Goal: Task Accomplishment & Management: Manage account settings

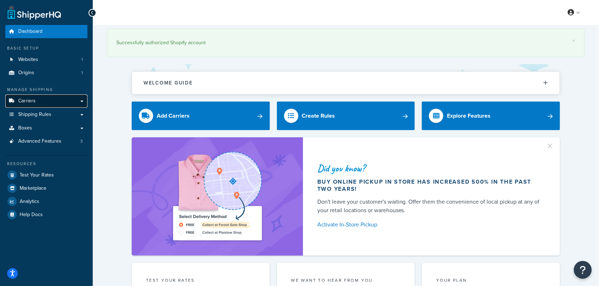
click at [83, 101] on link "Carriers" at bounding box center [46, 101] width 82 height 13
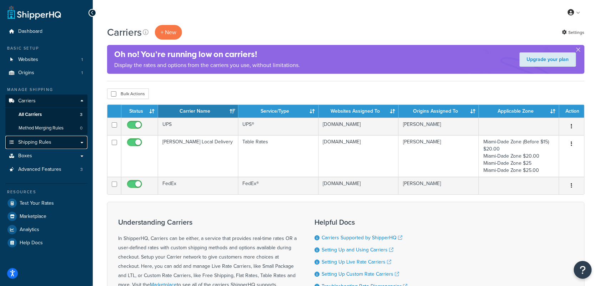
click at [80, 142] on link "Shipping Rules" at bounding box center [46, 142] width 82 height 13
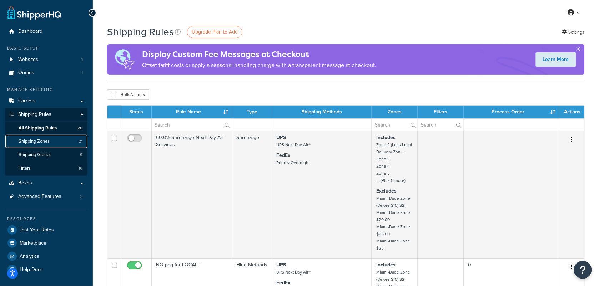
click at [48, 141] on span "Shipping Zones" at bounding box center [34, 142] width 31 height 6
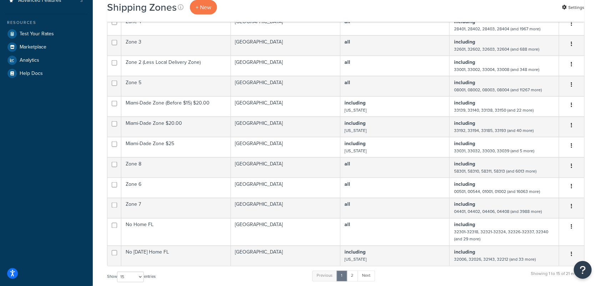
scroll to position [197, 0]
click at [141, 271] on select "10 15 25 50 100" at bounding box center [130, 276] width 27 height 11
select select "100"
click at [118, 282] on select "10 15 25 50 100" at bounding box center [130, 276] width 27 height 11
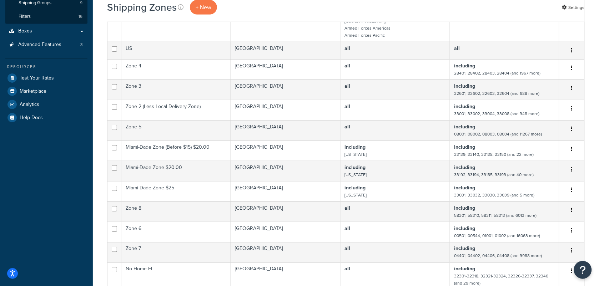
scroll to position [0, 0]
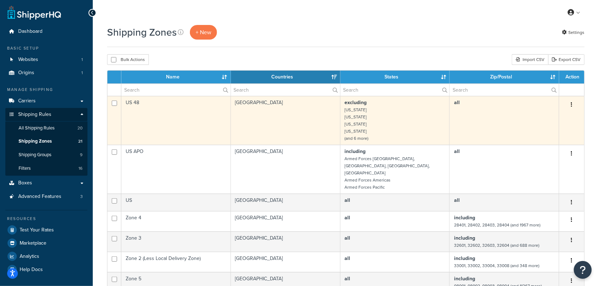
click at [383, 124] on td "excluding Alaska Hawaii American Samoa Guam (and 6 more)" at bounding box center [396, 120] width 110 height 49
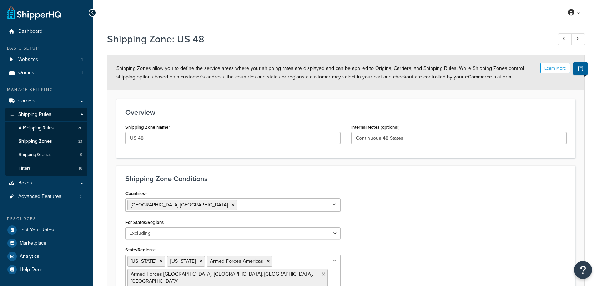
select select "excluding"
click at [39, 141] on span "Shipping Zones" at bounding box center [35, 142] width 33 height 6
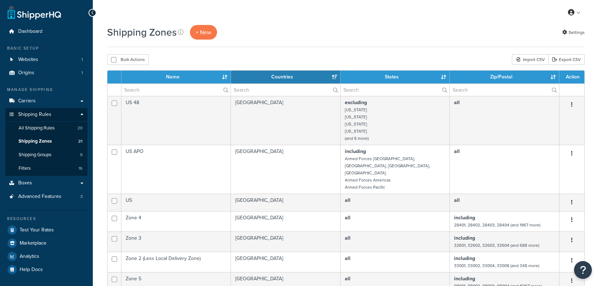
select select "15"
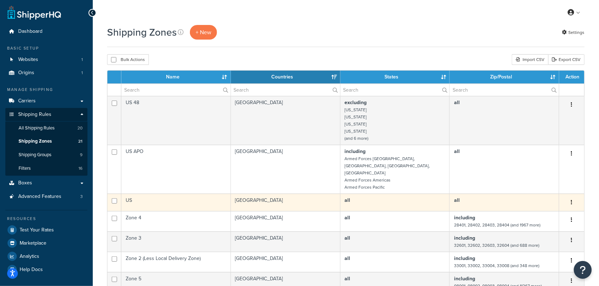
click at [368, 194] on td "all" at bounding box center [396, 203] width 110 height 18
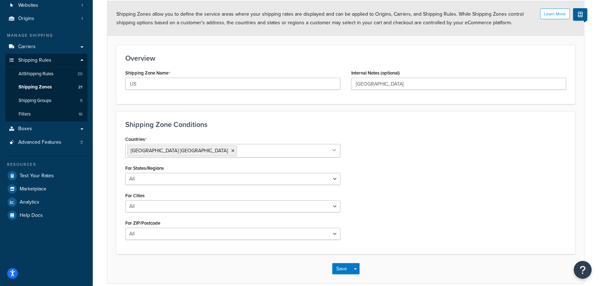
scroll to position [71, 0]
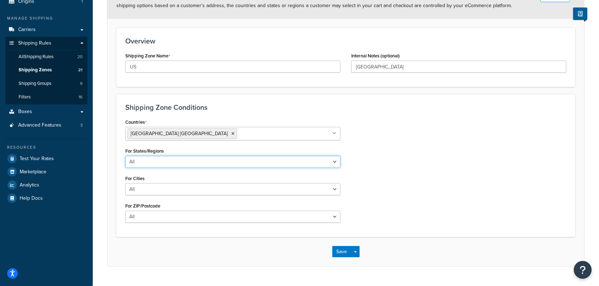
click at [340, 163] on select "All Including Excluding" at bounding box center [232, 162] width 215 height 12
click at [400, 156] on div "Countries United States USA All Countries ALL Afghanistan AFG Albania ALB Alger…" at bounding box center [346, 172] width 452 height 111
click at [38, 70] on span "Shipping Zones" at bounding box center [35, 70] width 33 height 6
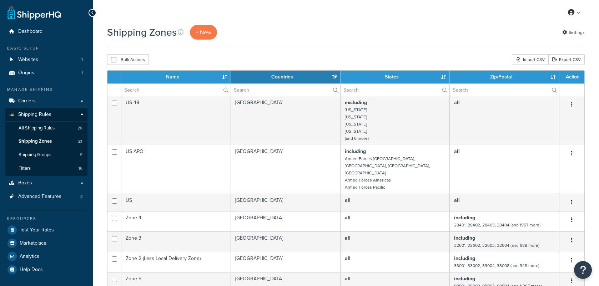
select select "15"
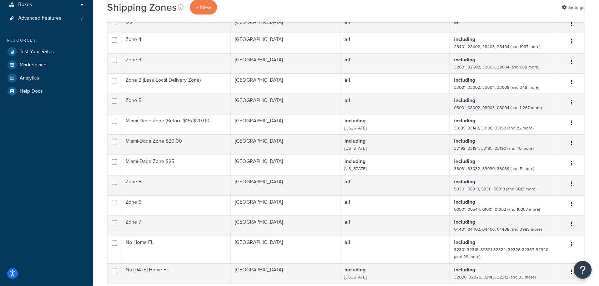
scroll to position [196, 0]
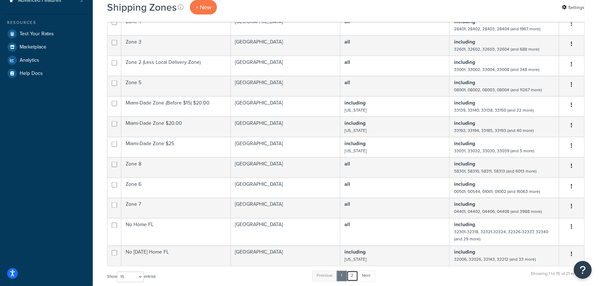
click at [355, 271] on link "2" at bounding box center [353, 276] width 12 height 11
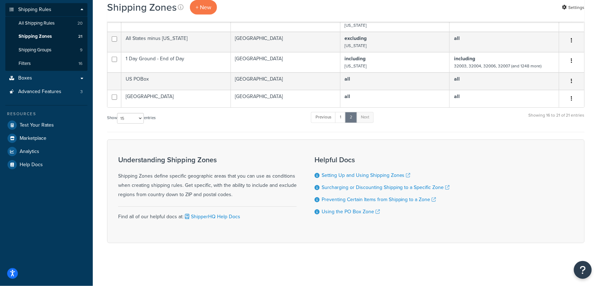
scroll to position [106, 0]
click at [341, 120] on link "1" at bounding box center [340, 117] width 11 height 11
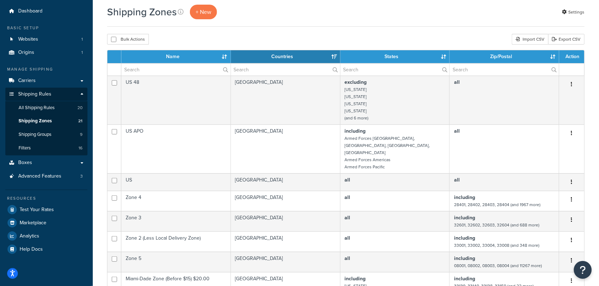
scroll to position [0, 0]
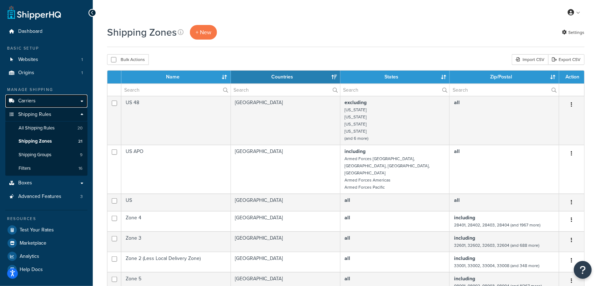
click at [33, 100] on span "Carriers" at bounding box center [27, 101] width 18 height 6
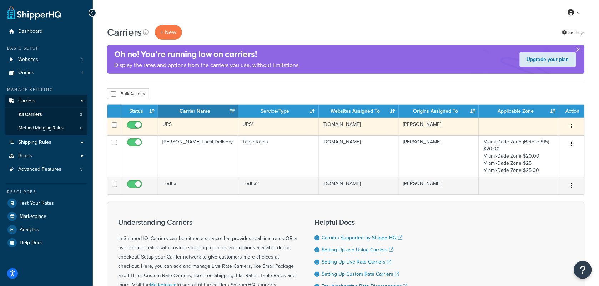
click at [263, 128] on td "UPS®" at bounding box center [279, 127] width 80 height 18
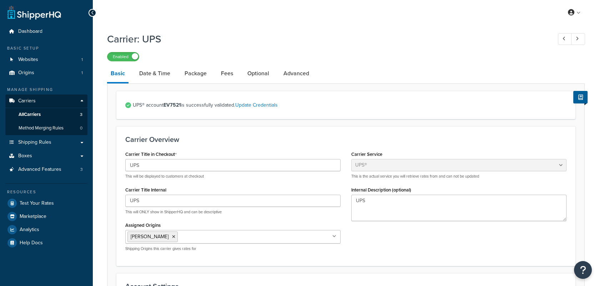
select select "ups"
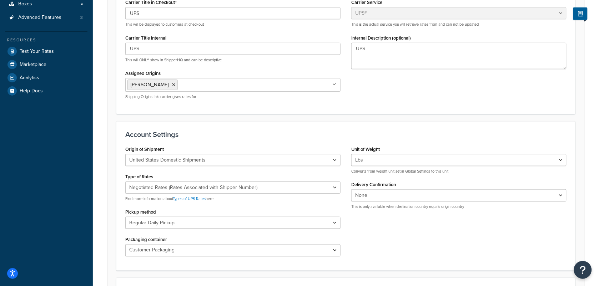
scroll to position [20, 0]
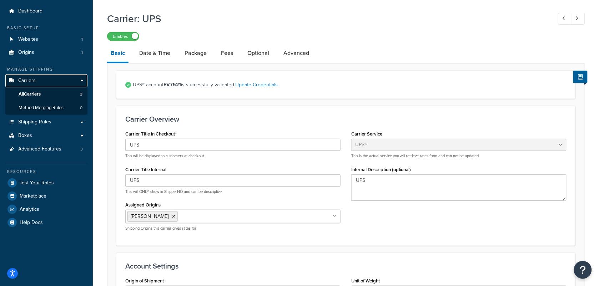
click at [33, 80] on span "Carriers" at bounding box center [27, 81] width 18 height 6
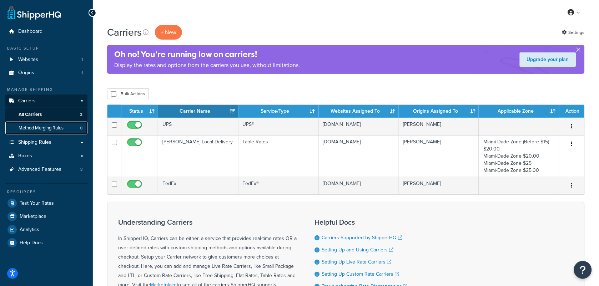
click at [38, 125] on span "Method Merging Rules" at bounding box center [41, 128] width 45 height 6
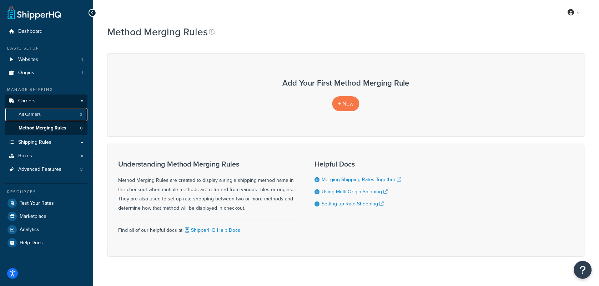
click at [38, 115] on span "All Carriers" at bounding box center [30, 115] width 22 height 6
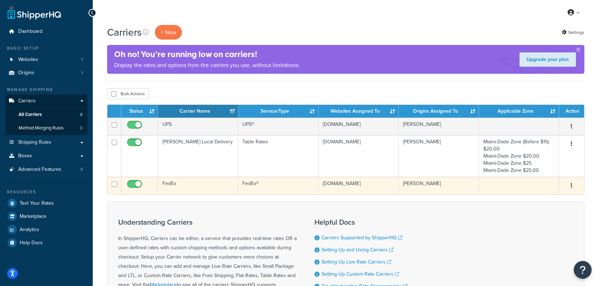
click at [183, 181] on td "FedEx" at bounding box center [198, 186] width 80 height 18
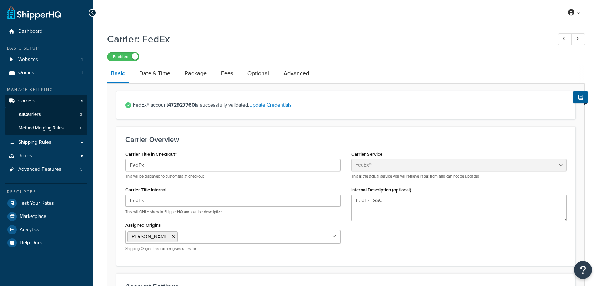
select select "fedEx"
select select "REGULAR_PICKUP"
select select "YOUR_PACKAGING"
click at [38, 70] on link "Origins 1" at bounding box center [46, 72] width 82 height 13
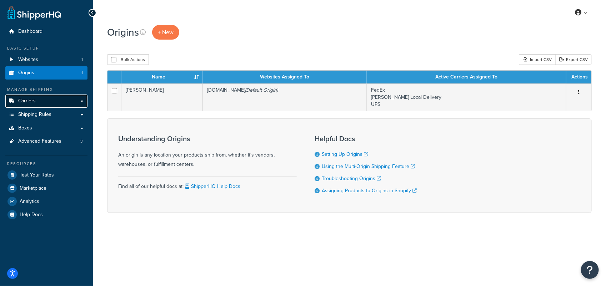
click at [38, 97] on link "Carriers" at bounding box center [46, 101] width 82 height 13
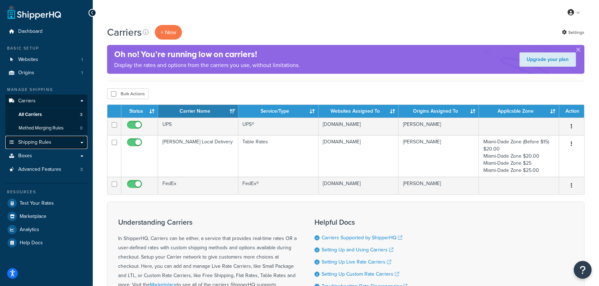
click at [60, 140] on link "Shipping Rules" at bounding box center [46, 142] width 82 height 13
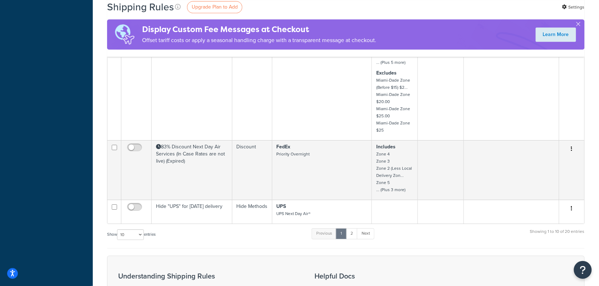
scroll to position [665, 0]
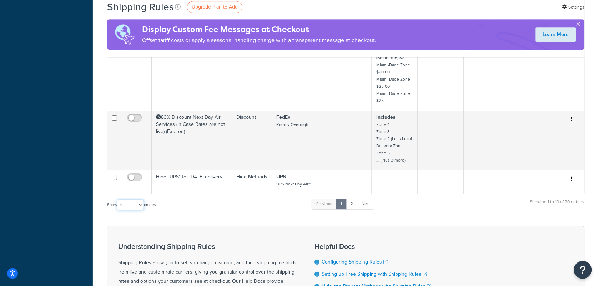
click at [144, 200] on select "10 15 25 50 100 1000" at bounding box center [130, 205] width 27 height 11
select select "100"
click at [118, 200] on select "10 15 25 50 100 1000" at bounding box center [130, 205] width 27 height 11
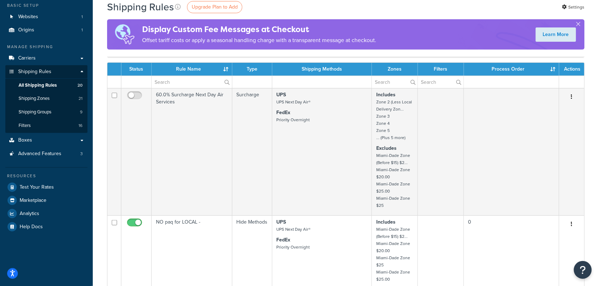
scroll to position [29, 0]
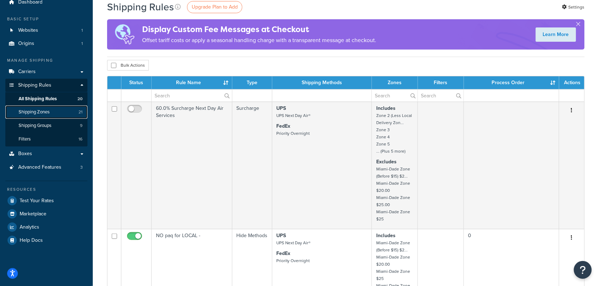
click at [49, 110] on span "Shipping Zones" at bounding box center [34, 112] width 31 height 6
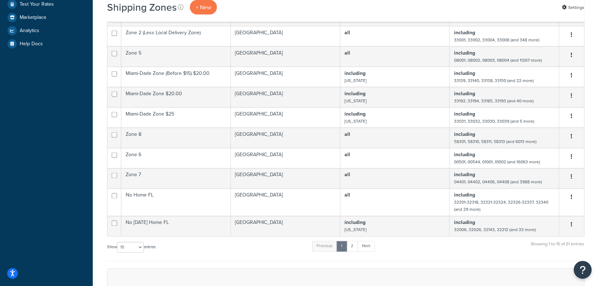
scroll to position [343, 0]
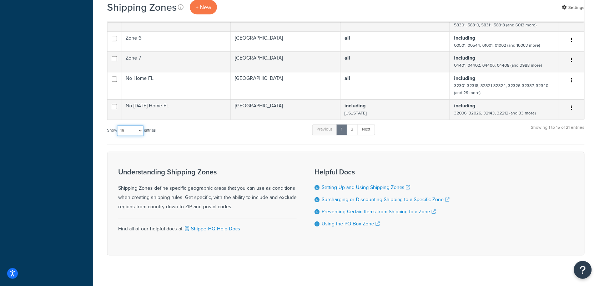
click at [142, 126] on select "10 15 25 50 100" at bounding box center [130, 131] width 27 height 11
select select "100"
click at [118, 136] on select "10 15 25 50 100" at bounding box center [130, 131] width 27 height 11
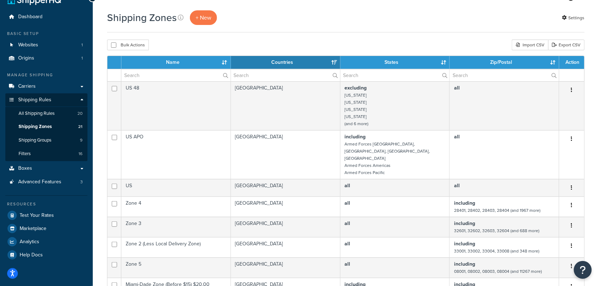
scroll to position [0, 0]
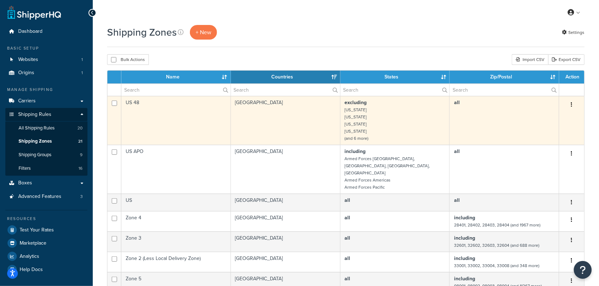
click at [156, 111] on td "US 48" at bounding box center [176, 120] width 110 height 49
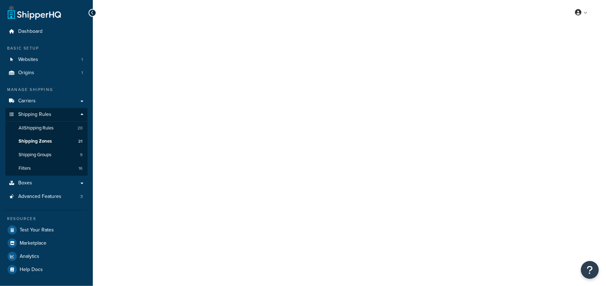
select select "excluding"
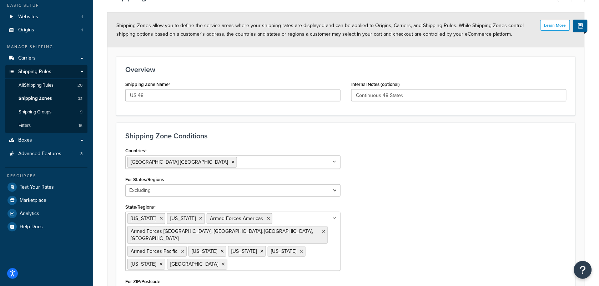
scroll to position [36, 0]
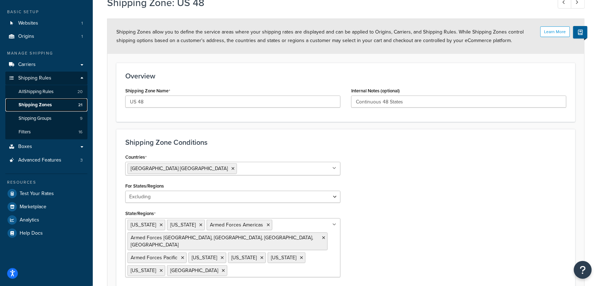
click at [41, 106] on span "Shipping Zones" at bounding box center [35, 105] width 33 height 6
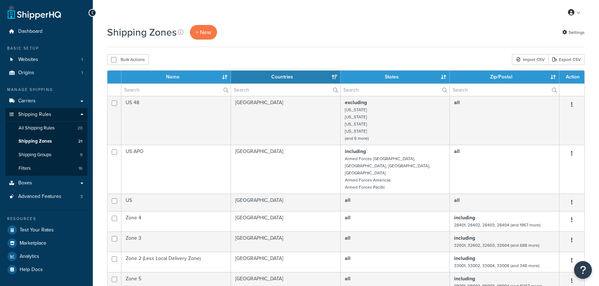
select select "15"
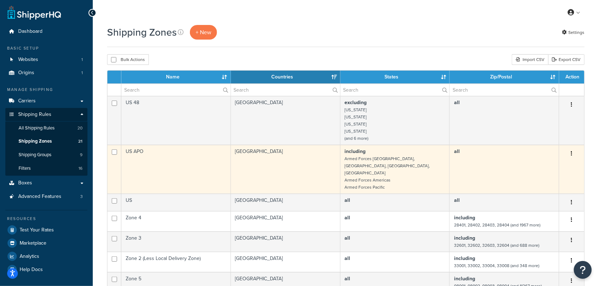
click at [208, 169] on td "US APO" at bounding box center [176, 169] width 110 height 49
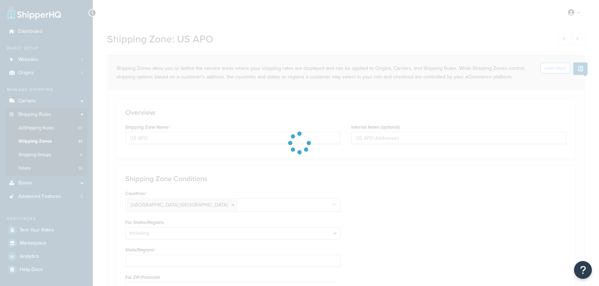
select select "including"
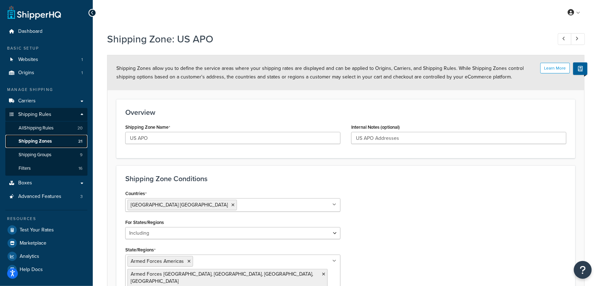
click at [44, 140] on span "Shipping Zones" at bounding box center [35, 142] width 33 height 6
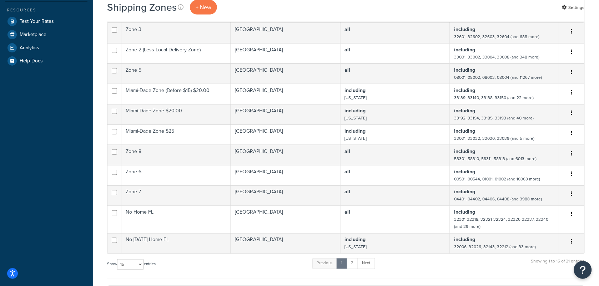
scroll to position [214, 0]
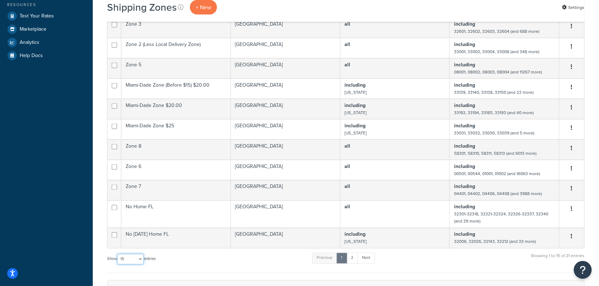
click at [142, 254] on select "10 15 25 50 100" at bounding box center [130, 259] width 27 height 11
select select "100"
click at [118, 265] on select "10 15 25 50 100" at bounding box center [130, 259] width 27 height 11
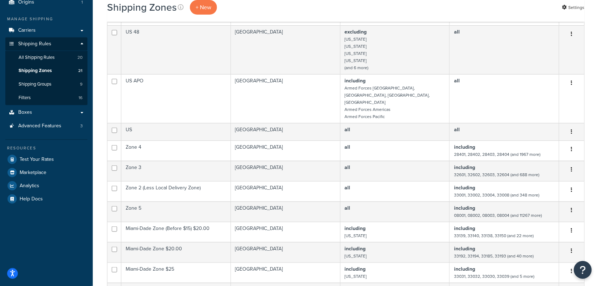
scroll to position [0, 0]
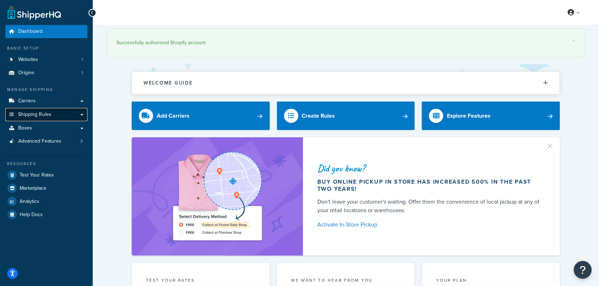
click at [49, 113] on span "Shipping Rules" at bounding box center [34, 115] width 33 height 6
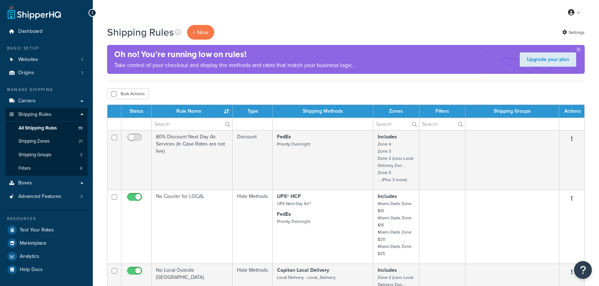
select select "100"
click at [43, 141] on span "Shipping Zones" at bounding box center [34, 142] width 31 height 6
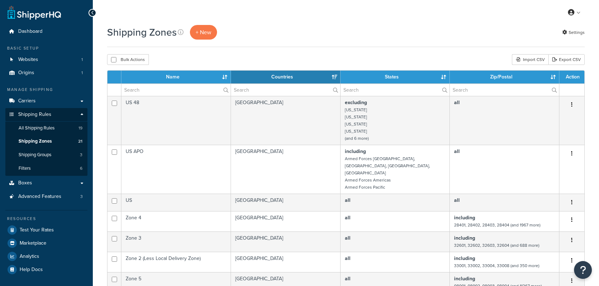
select select "15"
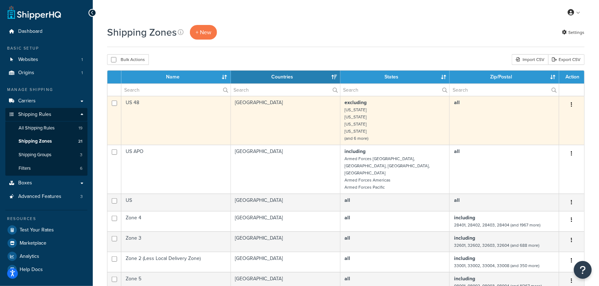
click at [208, 118] on td "US 48" at bounding box center [176, 120] width 110 height 49
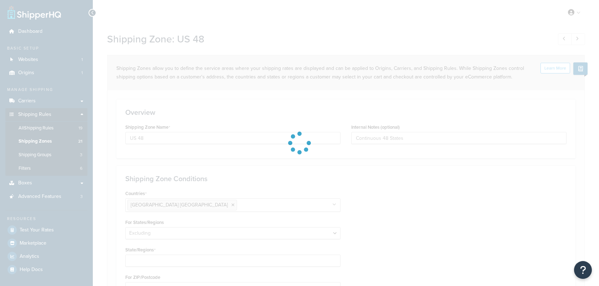
select select "excluding"
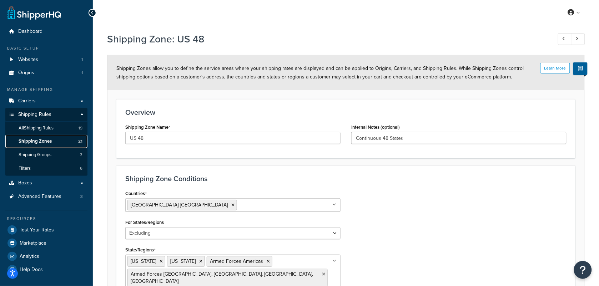
click at [41, 143] on span "Shipping Zones" at bounding box center [35, 142] width 33 height 6
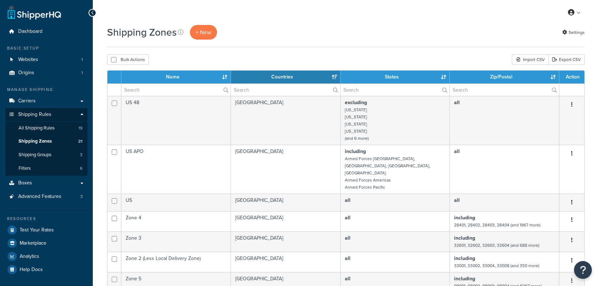
select select "15"
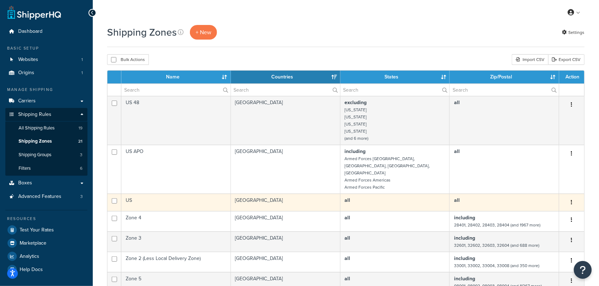
click at [211, 194] on td "US" at bounding box center [176, 203] width 110 height 18
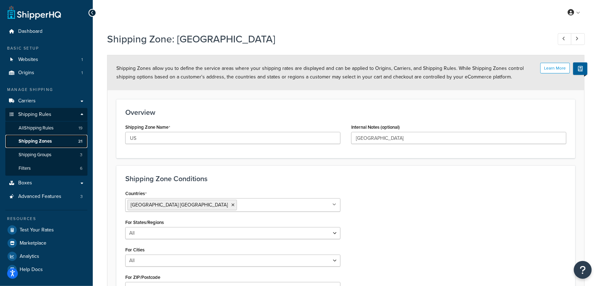
click at [40, 139] on span "Shipping Zones" at bounding box center [35, 142] width 33 height 6
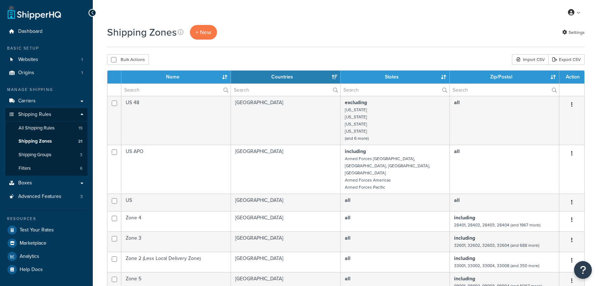
select select "15"
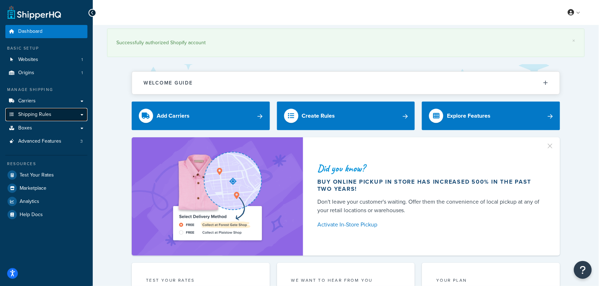
click at [65, 116] on link "Shipping Rules" at bounding box center [46, 114] width 82 height 13
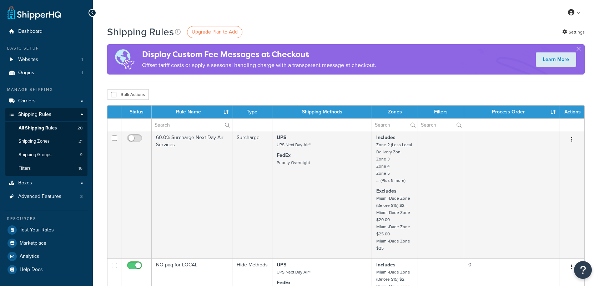
select select "100"
click at [41, 137] on link "Shipping Zones 21" at bounding box center [46, 141] width 82 height 13
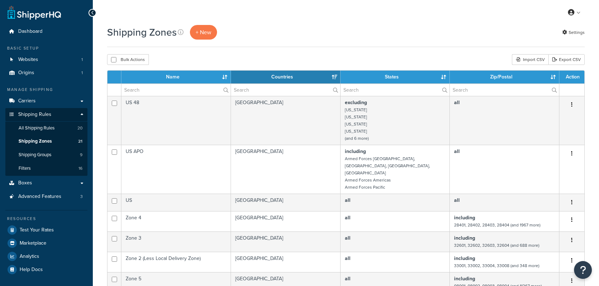
select select "15"
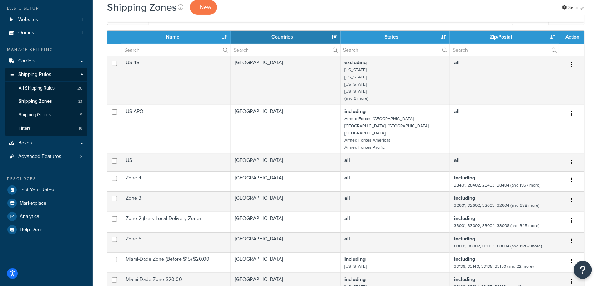
scroll to position [38, 0]
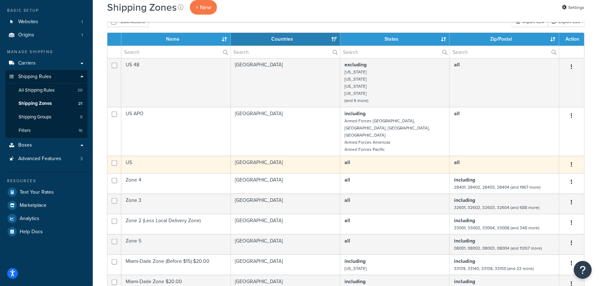
click at [269, 156] on td "[GEOGRAPHIC_DATA]" at bounding box center [286, 165] width 110 height 18
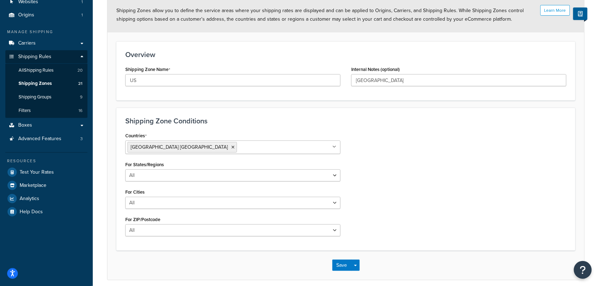
scroll to position [73, 0]
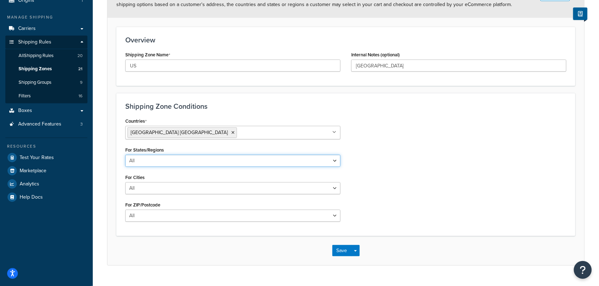
click at [315, 158] on select "All Including Excluding" at bounding box center [232, 161] width 215 height 12
click at [436, 155] on div "Countries United States USA All Countries ALL Afghanistan AFG Albania ALB Alger…" at bounding box center [346, 171] width 452 height 111
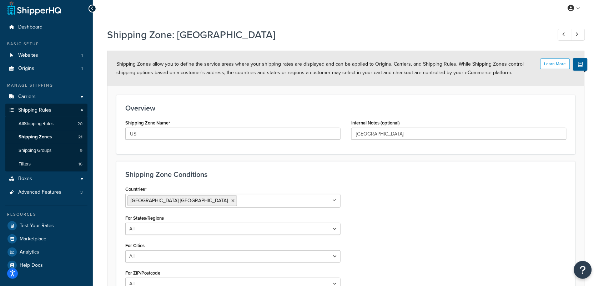
scroll to position [0, 0]
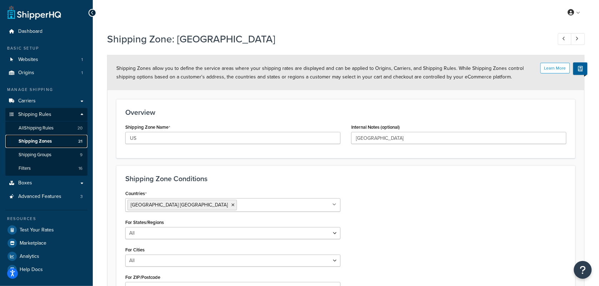
click at [36, 138] on link "Shipping Zones 21" at bounding box center [46, 141] width 82 height 13
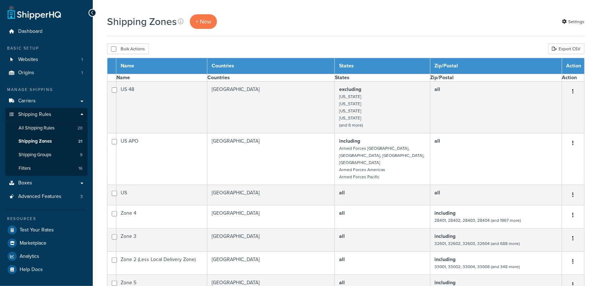
select select "15"
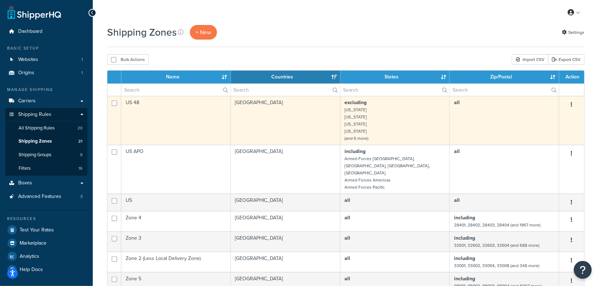
click at [283, 119] on td "[GEOGRAPHIC_DATA]" at bounding box center [286, 120] width 110 height 49
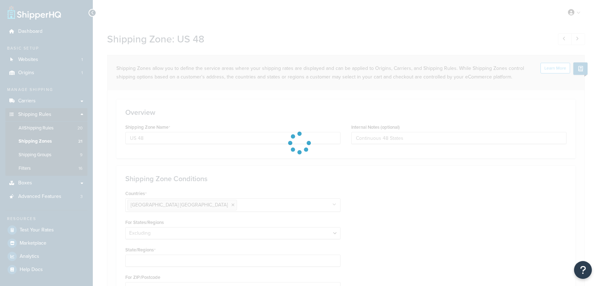
select select "excluding"
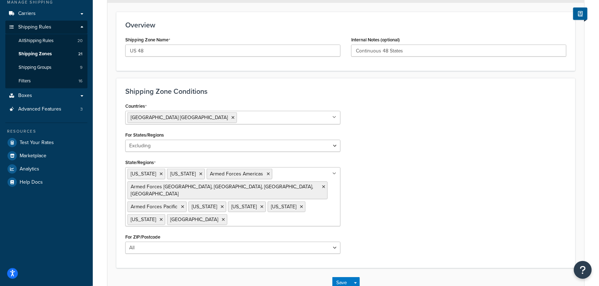
scroll to position [86, 0]
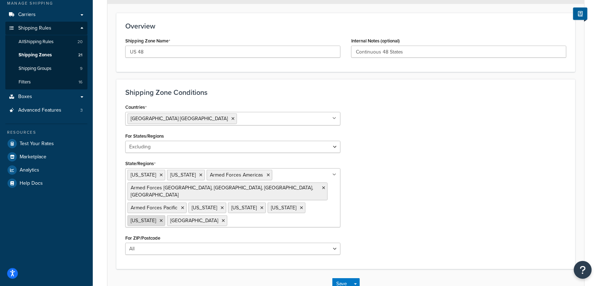
click at [163, 219] on icon at bounding box center [161, 221] width 3 height 4
click at [415, 211] on div "Countries United States USA All Countries ALL Afghanistan AFG Albania ALB Alger…" at bounding box center [346, 181] width 452 height 159
click at [345, 279] on button "Save" at bounding box center [342, 284] width 19 height 11
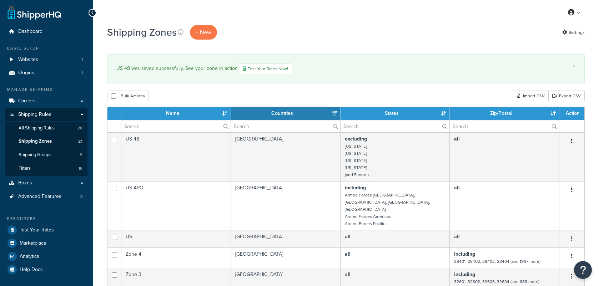
select select "15"
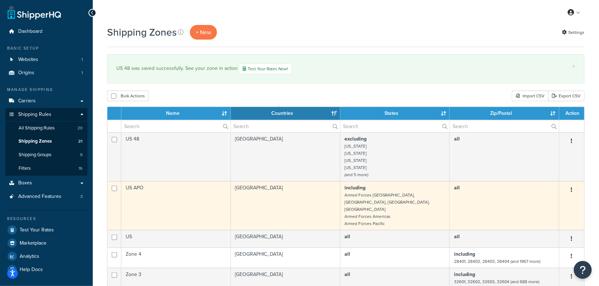
click at [138, 190] on td "US APO" at bounding box center [176, 205] width 110 height 49
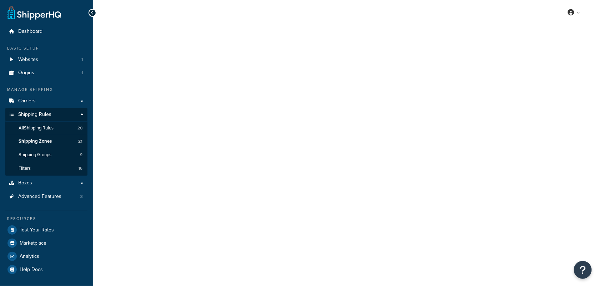
select select "including"
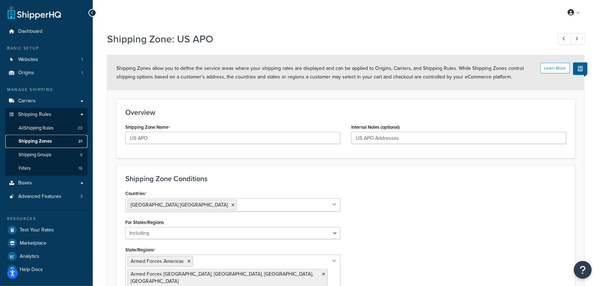
click at [37, 140] on span "Shipping Zones" at bounding box center [35, 142] width 33 height 6
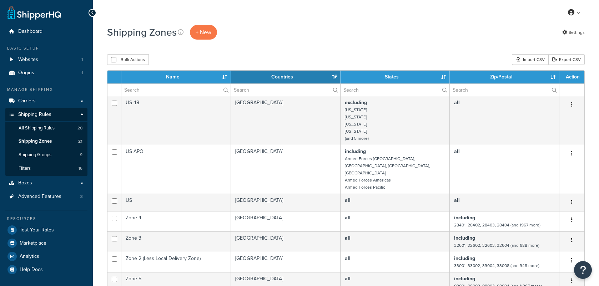
select select "15"
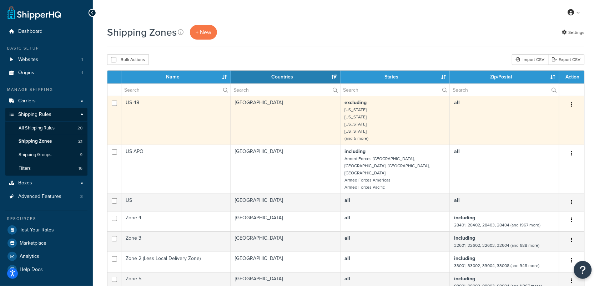
click at [571, 104] on icon "button" at bounding box center [571, 104] width 1 height 5
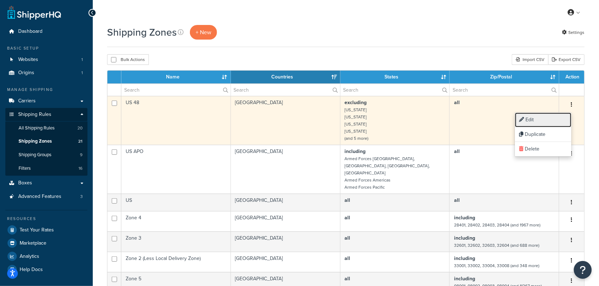
click at [547, 116] on link "Edit" at bounding box center [543, 120] width 56 height 15
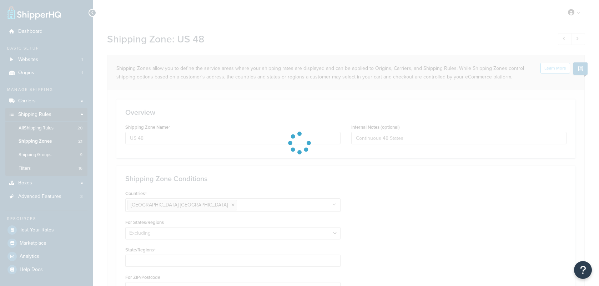
select select "excluding"
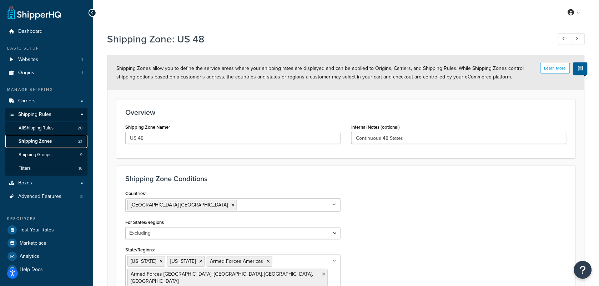
click at [45, 140] on span "Shipping Zones" at bounding box center [35, 142] width 33 height 6
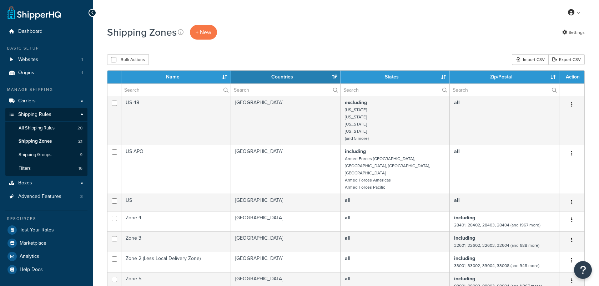
select select "15"
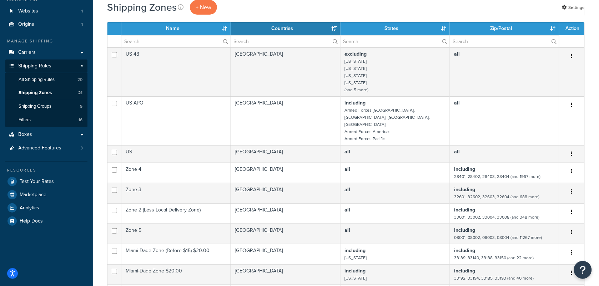
scroll to position [53, 0]
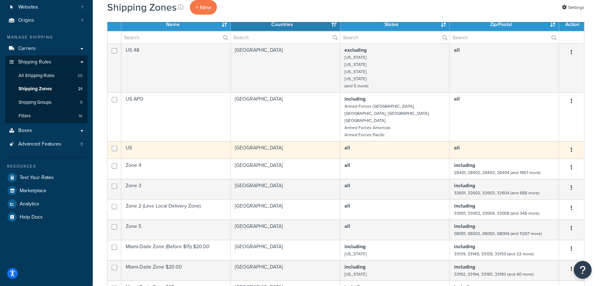
click at [274, 141] on td "[GEOGRAPHIC_DATA]" at bounding box center [286, 150] width 110 height 18
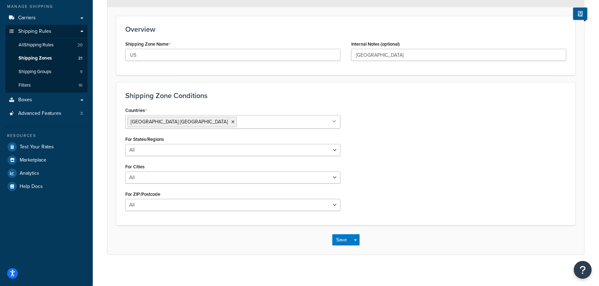
scroll to position [88, 0]
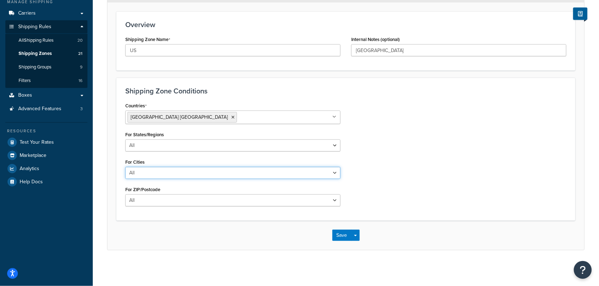
click at [335, 171] on select "All Including Excluding" at bounding box center [232, 173] width 215 height 12
click at [45, 54] on span "Shipping Zones" at bounding box center [35, 54] width 33 height 6
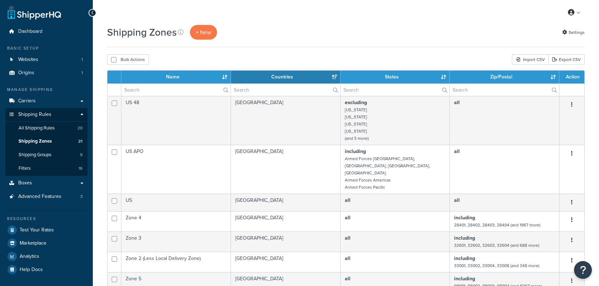
select select "15"
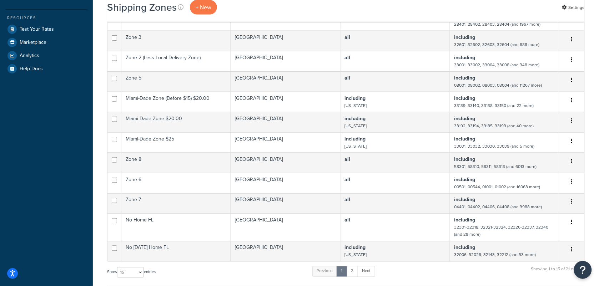
scroll to position [206, 0]
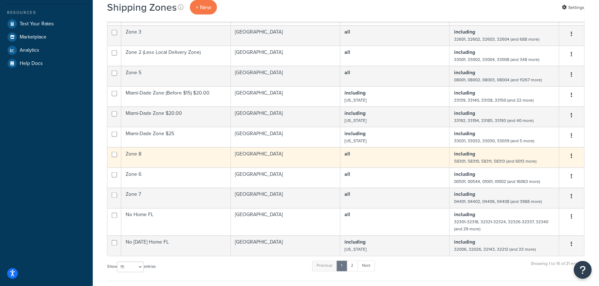
click at [181, 148] on td "Zone 8" at bounding box center [176, 158] width 110 height 20
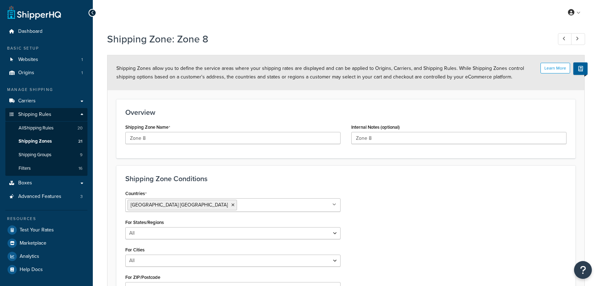
select select "including"
click at [40, 138] on link "Shipping Zones 21" at bounding box center [46, 141] width 82 height 13
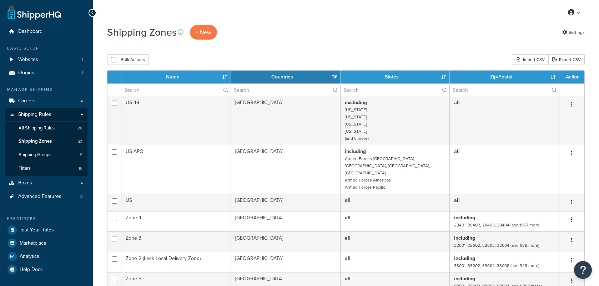
select select "15"
click at [44, 141] on span "Shipping Zones" at bounding box center [35, 142] width 33 height 6
select select "15"
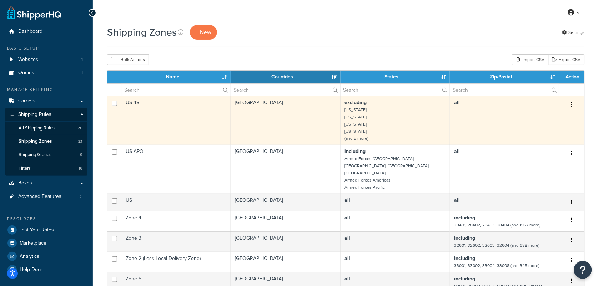
click at [277, 115] on td "United States" at bounding box center [286, 120] width 110 height 49
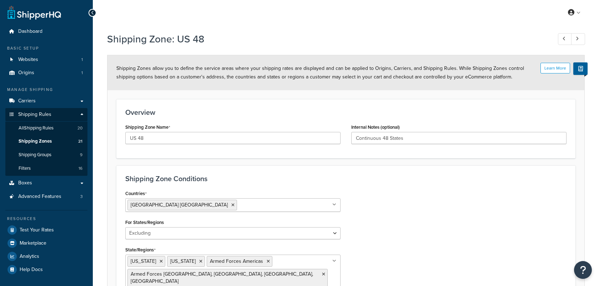
select select "excluding"
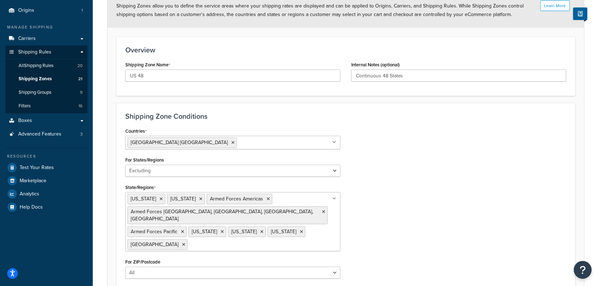
scroll to position [106, 0]
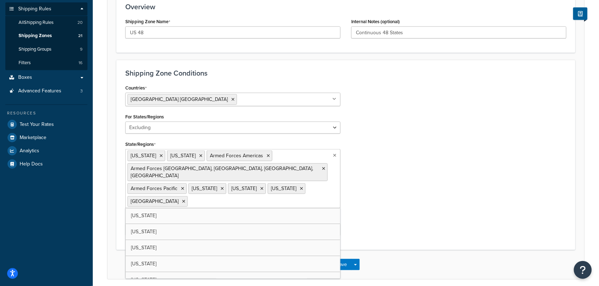
click at [308, 185] on ul "Alaska American Samoa Armed Forces Americas Armed Forces Europe, Middle East, A…" at bounding box center [232, 178] width 215 height 59
type input "Puert"
click at [356, 187] on div "Countries United States USA All Countries ALL Afghanistan AFG Albania ALB Alger…" at bounding box center [346, 162] width 452 height 159
click at [339, 261] on button "Save" at bounding box center [342, 264] width 19 height 11
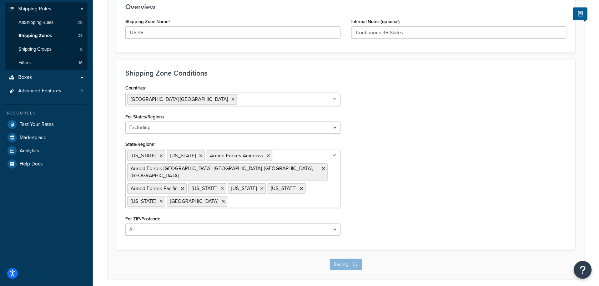
scroll to position [0, 0]
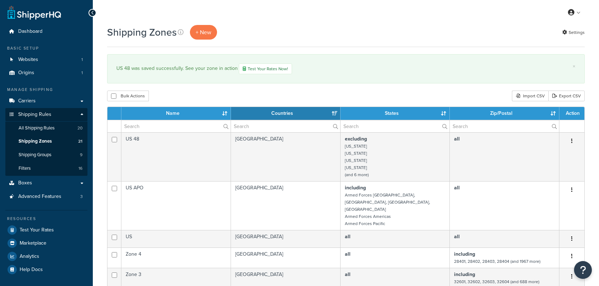
select select "15"
click at [281, 31] on div "Shipping Zones + New Settings" at bounding box center [346, 32] width 478 height 15
click at [256, 65] on link "Test Your Rates Now!" at bounding box center [265, 69] width 53 height 11
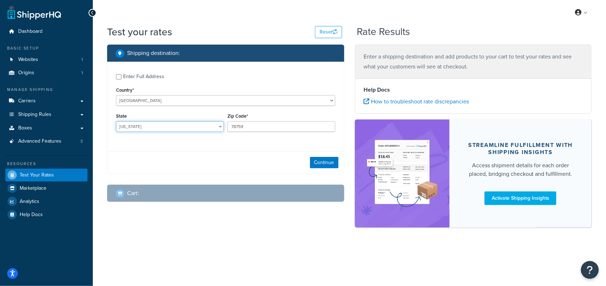
click at [199, 130] on select "[US_STATE] [US_STATE] [US_STATE] [US_STATE] [US_STATE] Armed Forces Americas Ar…" at bounding box center [170, 126] width 108 height 11
select select "PR"
click at [116, 121] on select "[US_STATE] [US_STATE] [US_STATE] [US_STATE] [US_STATE] Armed Forces Americas Ar…" at bounding box center [170, 126] width 108 height 11
click at [260, 125] on input "78759" at bounding box center [282, 126] width 108 height 11
type input "7"
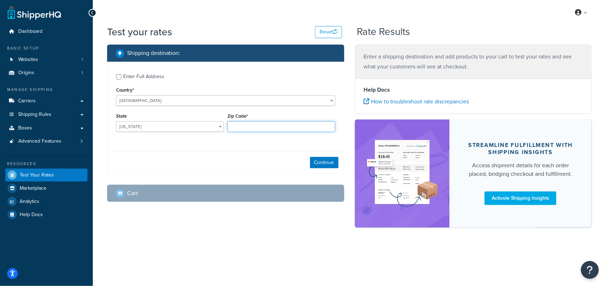
paste input "00600"
type input "00600"
click at [319, 164] on button "Continue" at bounding box center [324, 162] width 29 height 11
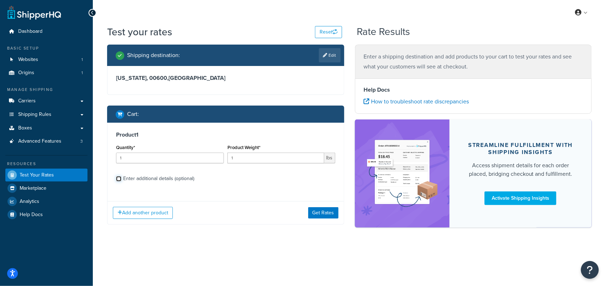
click at [120, 180] on input "Enter additional details (optional)" at bounding box center [118, 178] width 5 height 5
checkbox input "true"
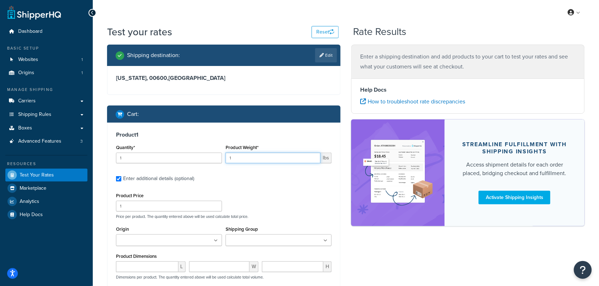
click at [244, 154] on input "1" at bounding box center [273, 158] width 95 height 11
type input "12"
click at [343, 186] on div "Shipping destination : Edit [US_STATE], 00600 , [GEOGRAPHIC_DATA] Cart : Produc…" at bounding box center [224, 206] width 244 height 323
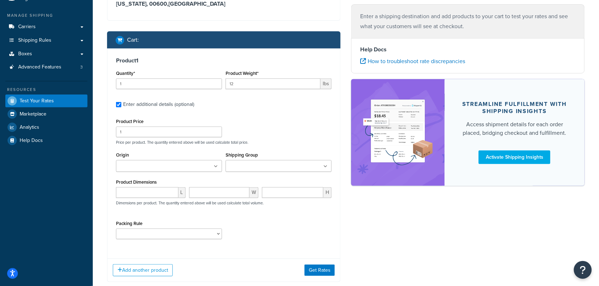
scroll to position [79, 0]
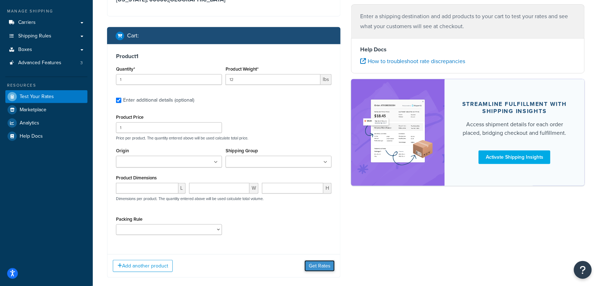
click at [318, 265] on button "Get Rates" at bounding box center [320, 266] width 30 height 11
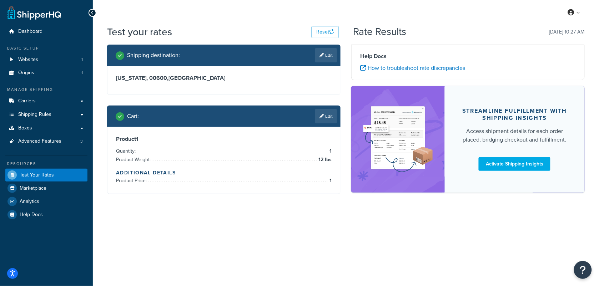
scroll to position [0, 0]
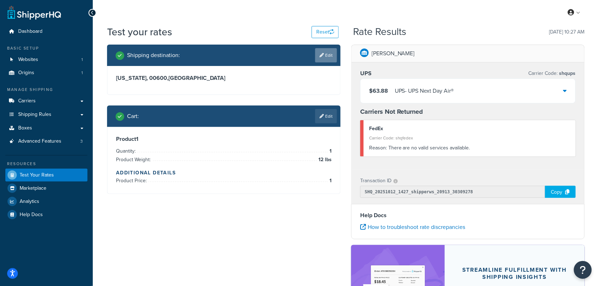
click at [329, 52] on link "Edit" at bounding box center [326, 55] width 22 height 14
select select "PR"
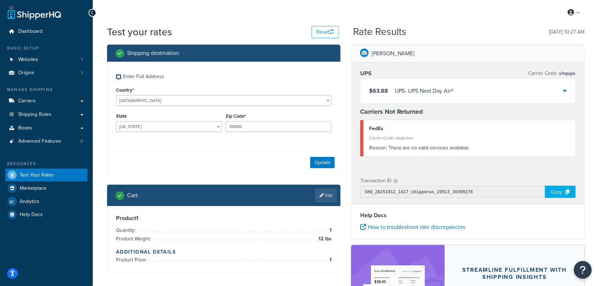
click at [119, 75] on input "Enter Full Address" at bounding box center [118, 76] width 5 height 5
checkbox input "true"
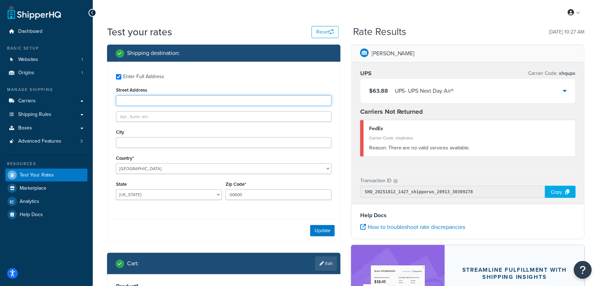
click at [146, 99] on input "Street Address" at bounding box center [224, 100] width 216 height 11
paste input "10 CALLE CANDINA"
type input "10 CALLE CANDINA"
click at [172, 145] on input "City" at bounding box center [224, 143] width 216 height 11
type input "San Juan"
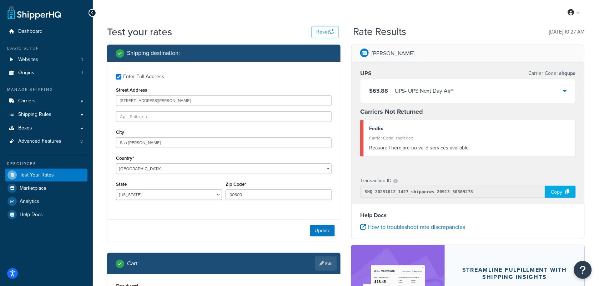
click at [195, 129] on div "City San Juan" at bounding box center [224, 138] width 216 height 21
click at [253, 192] on input "00600" at bounding box center [279, 195] width 106 height 11
type input "0"
paste input "00907-"
type input "00907-"
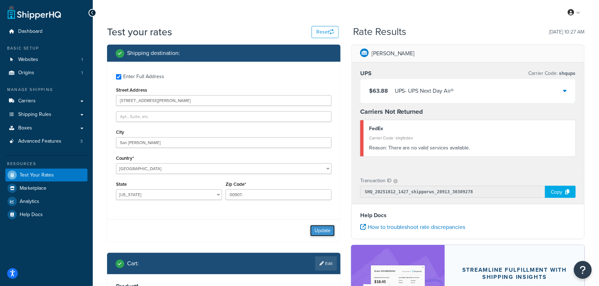
click at [324, 234] on button "Update" at bounding box center [322, 230] width 25 height 11
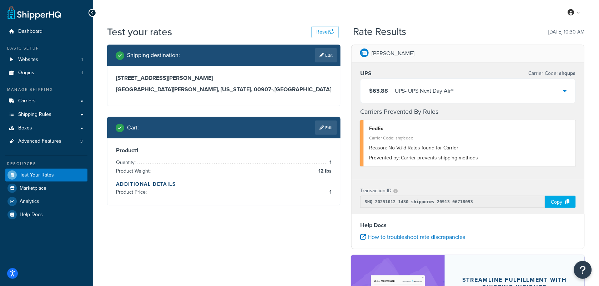
click at [563, 91] on div "$63.88 UPS - UPS Next Day Air®" at bounding box center [468, 91] width 215 height 24
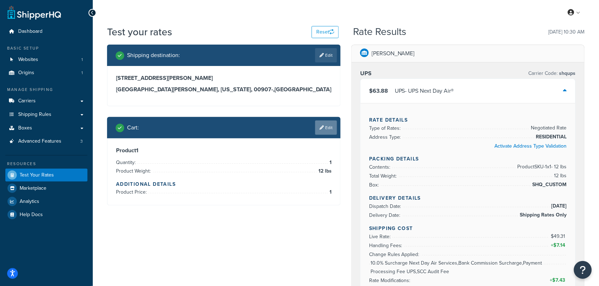
click at [330, 128] on link "Edit" at bounding box center [326, 128] width 22 height 14
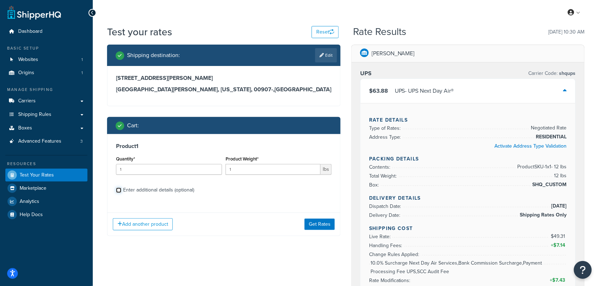
click at [120, 191] on input "Enter additional details (optional)" at bounding box center [118, 190] width 5 height 5
checkbox input "true"
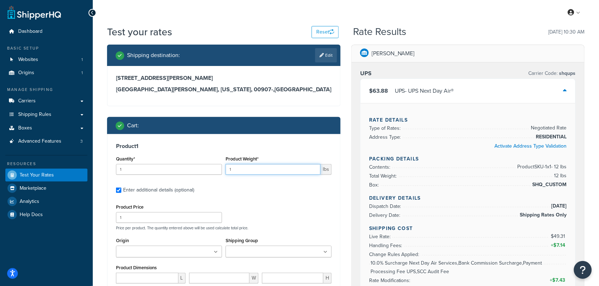
click at [250, 168] on input "1" at bounding box center [273, 169] width 95 height 11
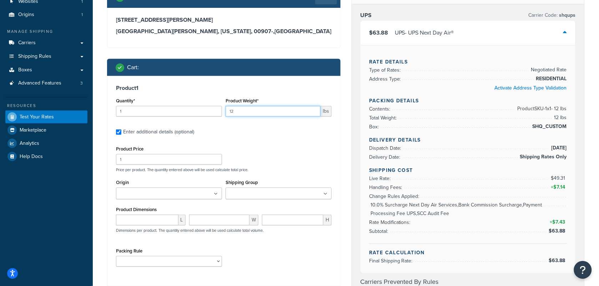
scroll to position [79, 0]
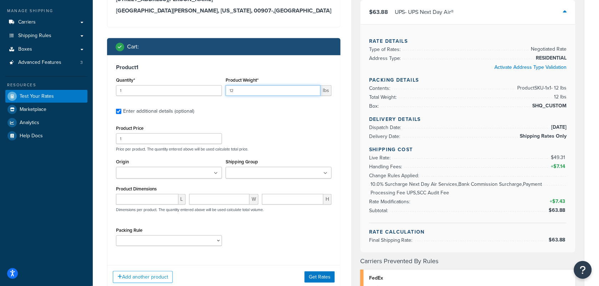
type input "12"
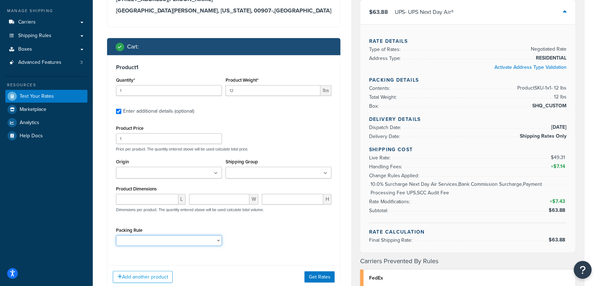
click at [218, 241] on select "1. 3 LBS o Dinner for 2 2. 6 LBS o Dinner for 4 3. 9 LBS o Dinner for 6 4. 12 L…" at bounding box center [169, 241] width 106 height 11
select select "59329"
click at [116, 236] on select "1. 3 LBS o Dinner for 2 2. 6 LBS o Dinner for 4 3. 9 LBS o Dinner for 6 4. 12 L…" at bounding box center [169, 241] width 106 height 11
click at [325, 274] on button "Get Rates" at bounding box center [320, 277] width 30 height 11
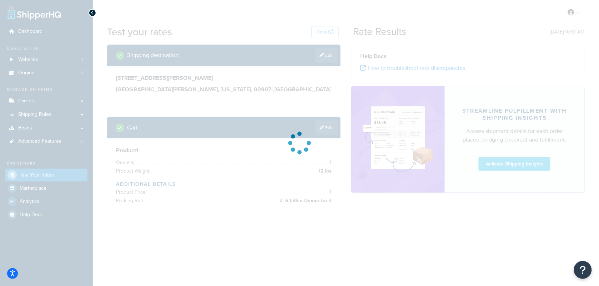
scroll to position [0, 0]
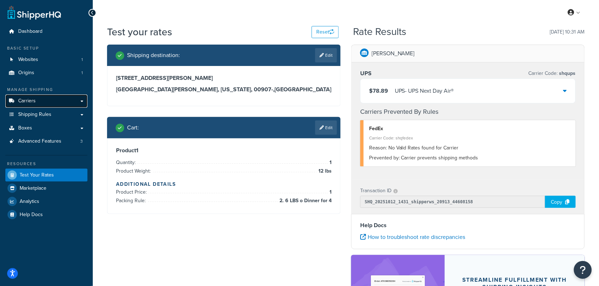
click at [64, 104] on link "Carriers" at bounding box center [46, 101] width 82 height 13
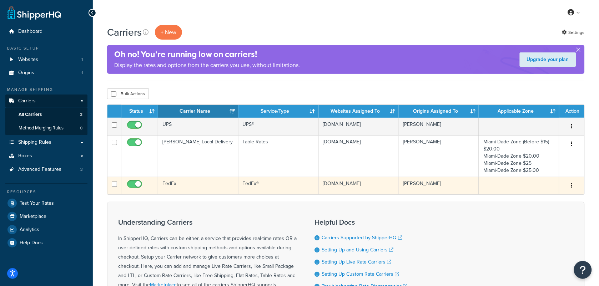
click at [216, 183] on td "FedEx" at bounding box center [198, 186] width 80 height 18
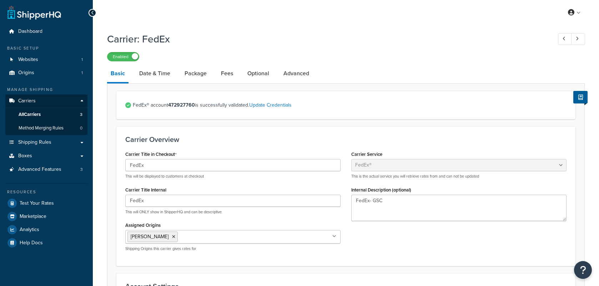
select select "fedEx"
select select "REGULAR_PICKUP"
select select "YOUR_PACKAGING"
click at [278, 105] on link "Update Credentials" at bounding box center [270, 105] width 43 height 8
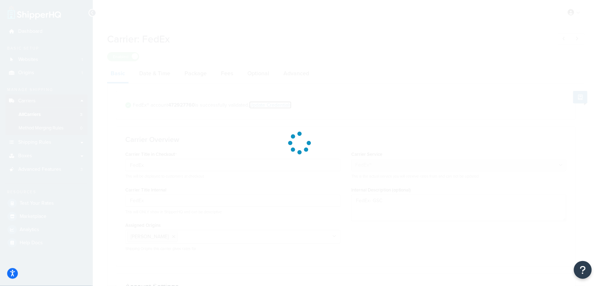
select select "US"
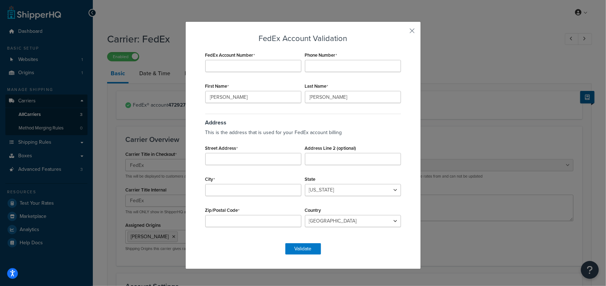
click at [404, 29] on div "FedEx Account Validation FedEx Account Number Phone Number First Name Roger Las…" at bounding box center [303, 145] width 236 height 248
click at [403, 33] on button "button" at bounding box center [402, 34] width 2 height 2
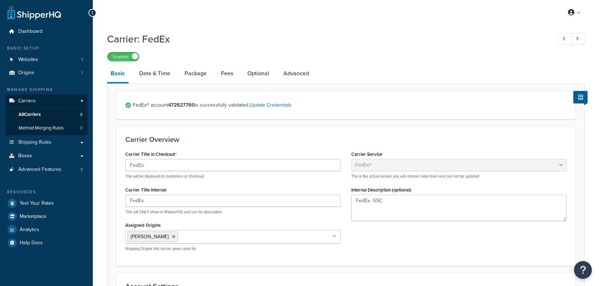
select select "fedEx"
select select "REGULAR_PICKUP"
select select "YOUR_PACKAGING"
click at [42, 140] on span "Shipping Rules" at bounding box center [34, 143] width 33 height 6
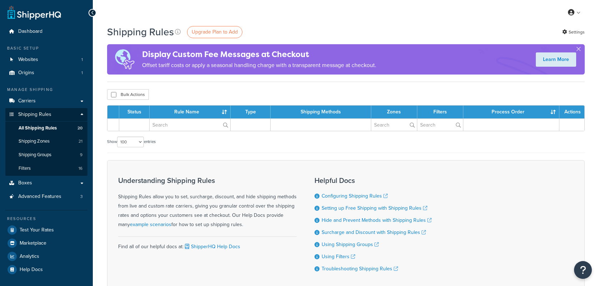
select select "100"
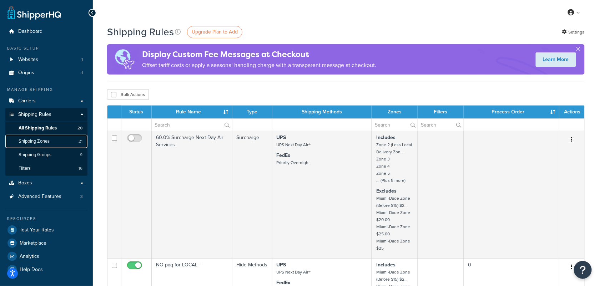
click at [42, 140] on span "Shipping Zones" at bounding box center [34, 142] width 31 height 6
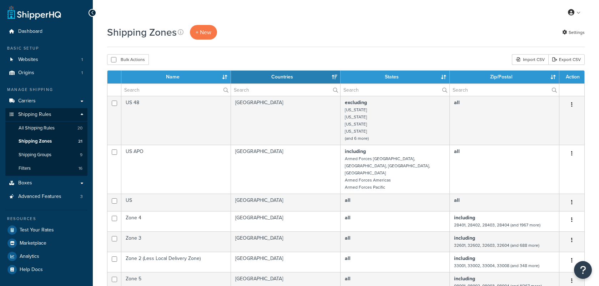
select select "15"
click at [31, 100] on span "Carriers" at bounding box center [27, 101] width 18 height 6
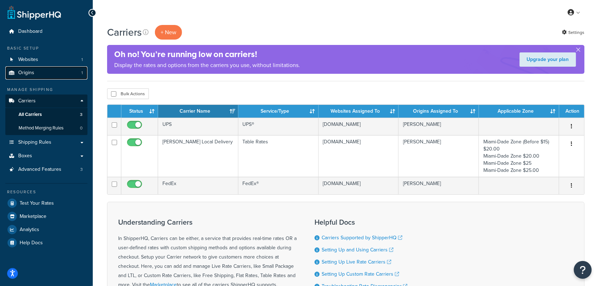
click at [40, 72] on link "Origins 1" at bounding box center [46, 72] width 82 height 13
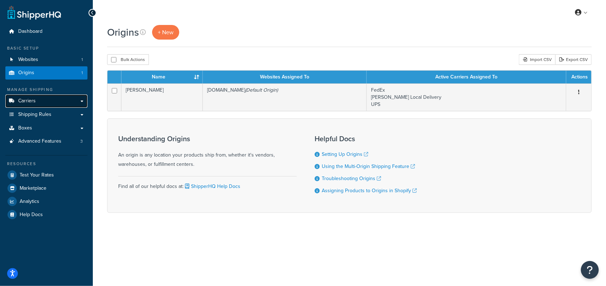
click at [31, 102] on span "Carriers" at bounding box center [27, 101] width 18 height 6
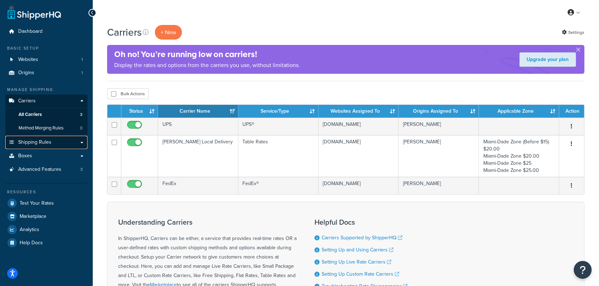
click at [49, 146] on link "Shipping Rules" at bounding box center [46, 142] width 82 height 13
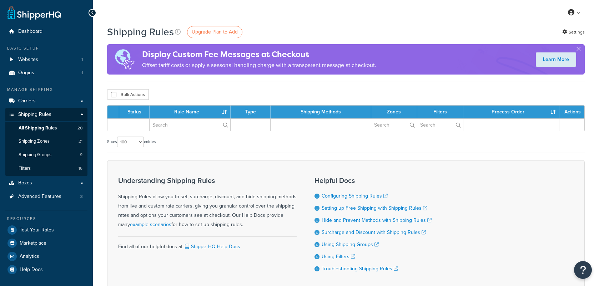
select select "100"
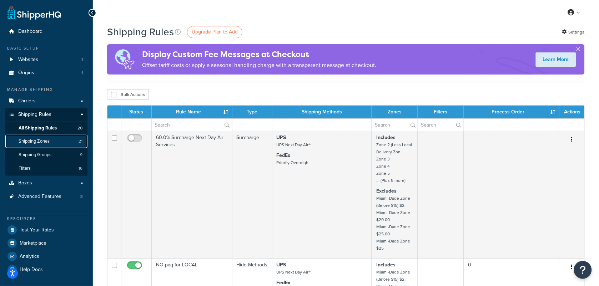
click at [41, 139] on span "Shipping Zones" at bounding box center [34, 142] width 31 height 6
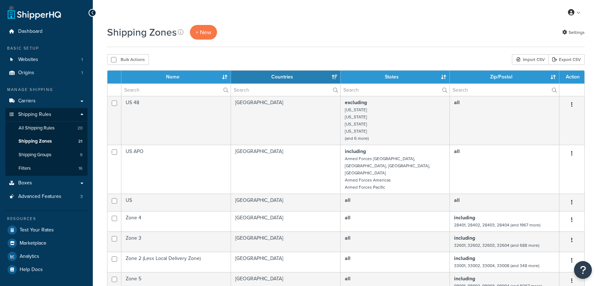
select select "15"
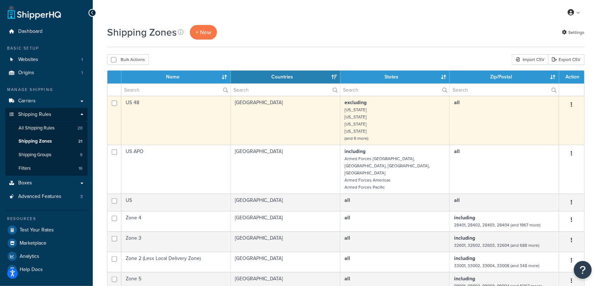
click at [410, 123] on td "excluding Alaska Hawaii American Samoa Guam (and 6 more)" at bounding box center [396, 120] width 110 height 49
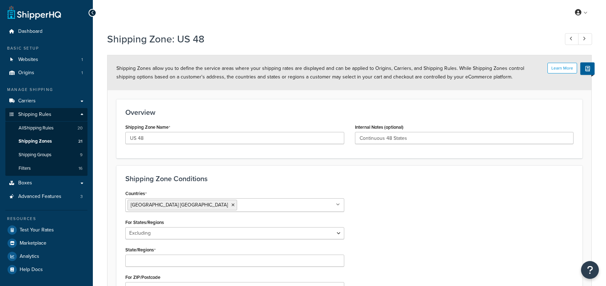
select select "excluding"
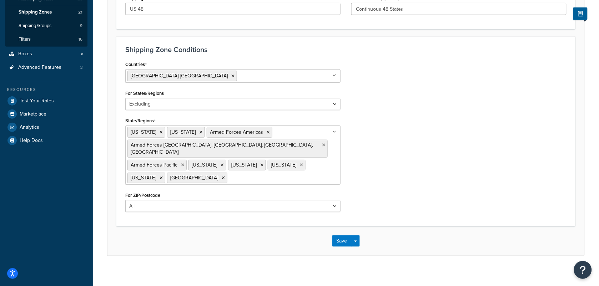
scroll to position [22, 0]
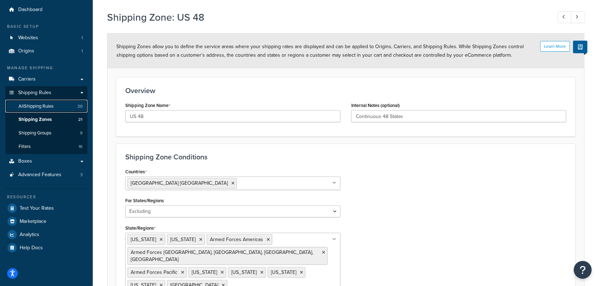
click at [43, 104] on span "All Shipping Rules" at bounding box center [36, 107] width 35 height 6
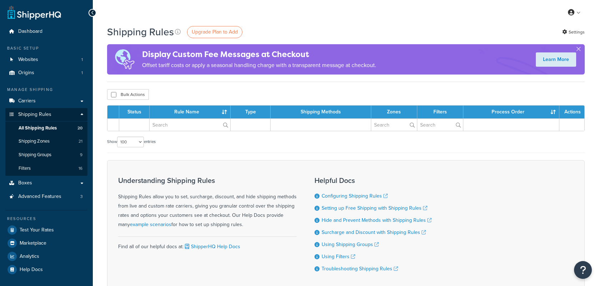
select select "100"
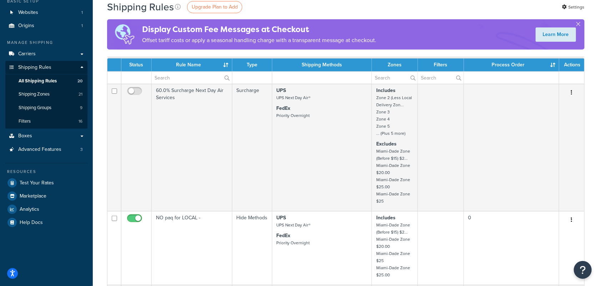
scroll to position [49, 0]
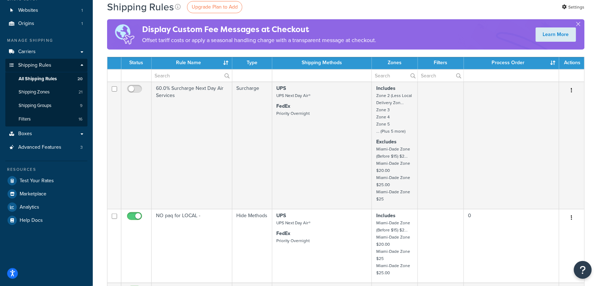
click at [579, 20] on div "Display Custom Fee Messages at Checkout Offset tariff costs or apply a seasonal…" at bounding box center [346, 34] width 478 height 30
click at [579, 25] on button "button" at bounding box center [579, 26] width 2 height 2
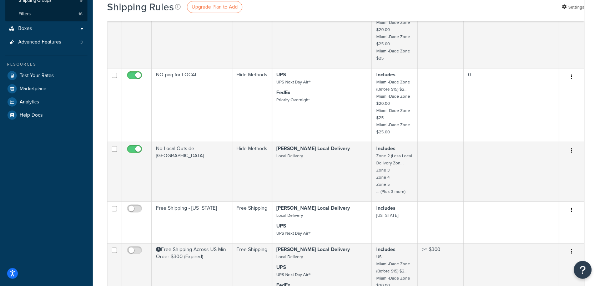
scroll to position [0, 0]
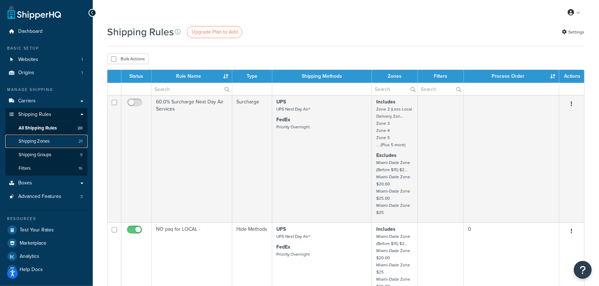
click at [40, 143] on span "Shipping Zones" at bounding box center [34, 142] width 31 height 6
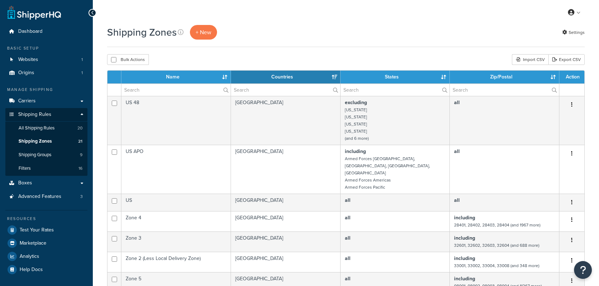
select select "15"
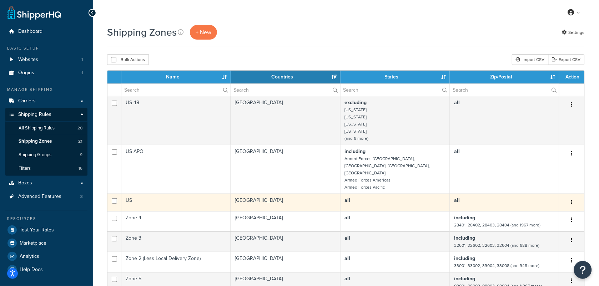
click at [272, 194] on td "[GEOGRAPHIC_DATA]" at bounding box center [286, 203] width 110 height 18
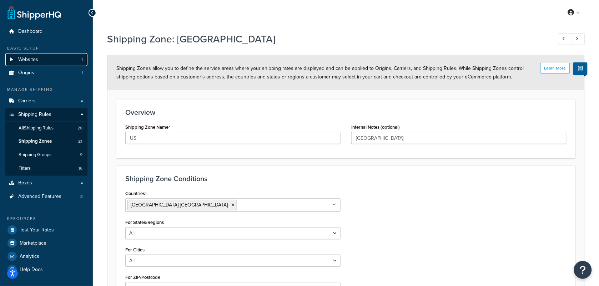
click at [39, 61] on link "Websites 1" at bounding box center [46, 59] width 82 height 13
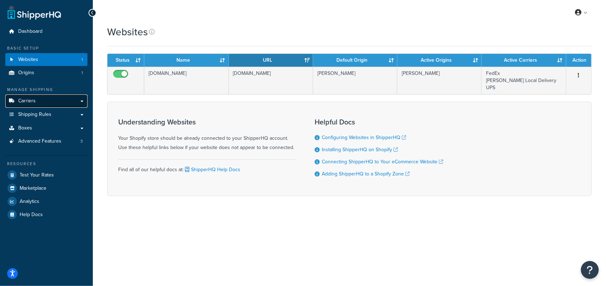
click at [29, 99] on span "Carriers" at bounding box center [27, 101] width 18 height 6
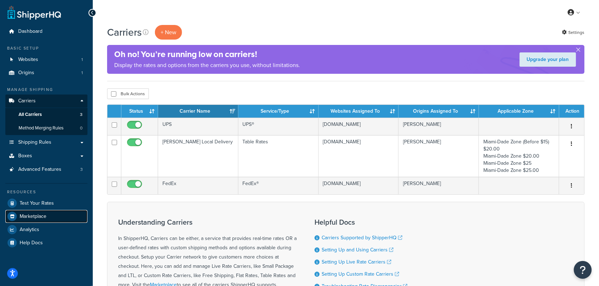
click at [36, 214] on span "Marketplace" at bounding box center [33, 217] width 27 height 6
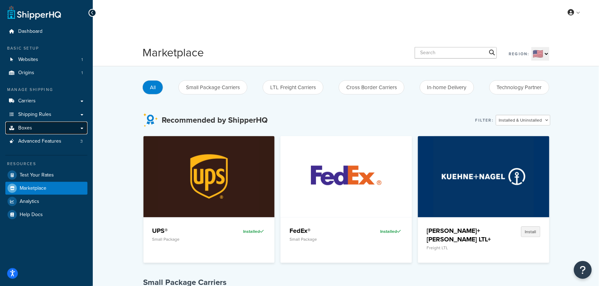
click at [45, 125] on link "Boxes" at bounding box center [46, 128] width 82 height 13
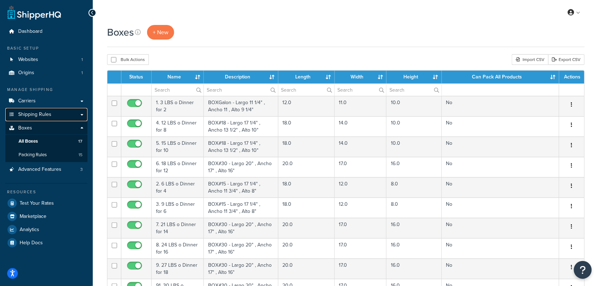
click at [45, 115] on span "Shipping Rules" at bounding box center [34, 115] width 33 height 6
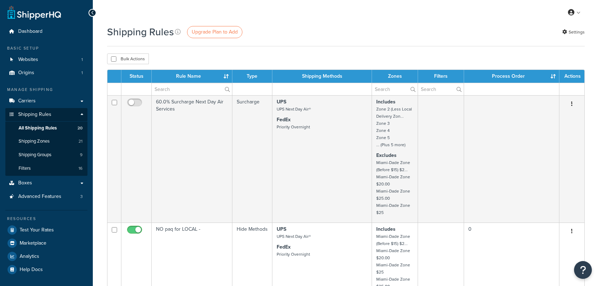
select select "100"
click at [36, 143] on span "Shipping Zones" at bounding box center [34, 142] width 31 height 6
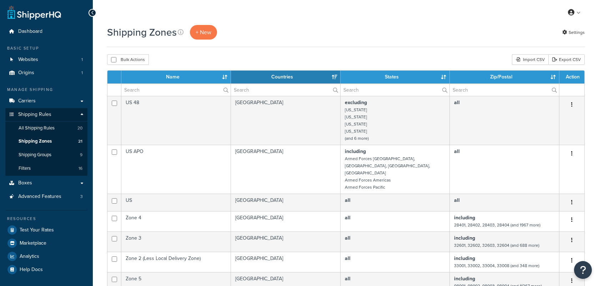
select select "15"
click at [36, 103] on link "Carriers" at bounding box center [46, 101] width 82 height 13
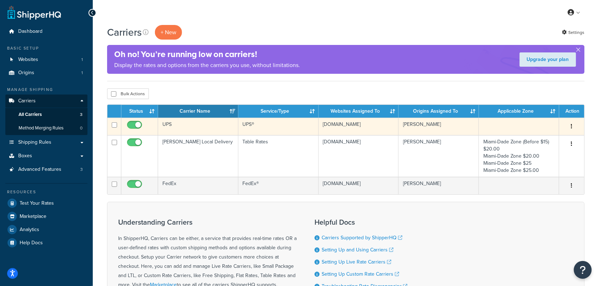
click at [213, 126] on td "UPS" at bounding box center [198, 127] width 80 height 18
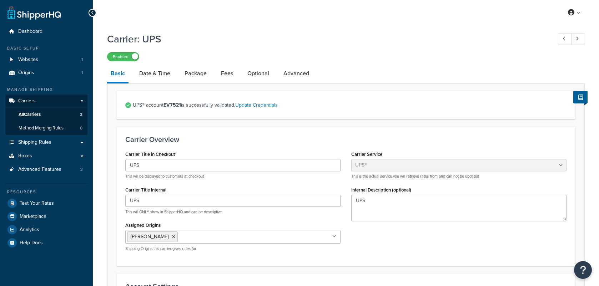
select select "ups"
click at [268, 106] on link "Update Credentials" at bounding box center [256, 105] width 43 height 8
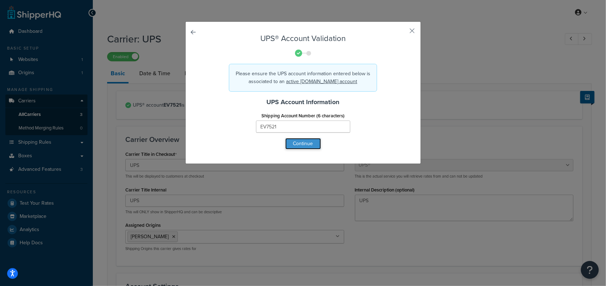
click at [301, 143] on button "Continue" at bounding box center [303, 143] width 36 height 11
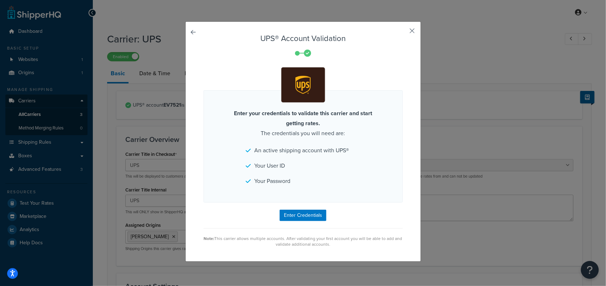
click at [403, 33] on button "button" at bounding box center [402, 34] width 2 height 2
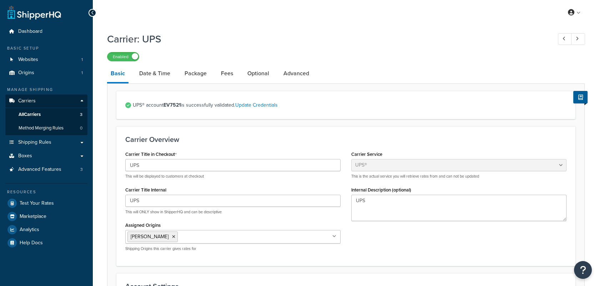
select select "ups"
click at [29, 99] on span "Carriers" at bounding box center [27, 101] width 18 height 6
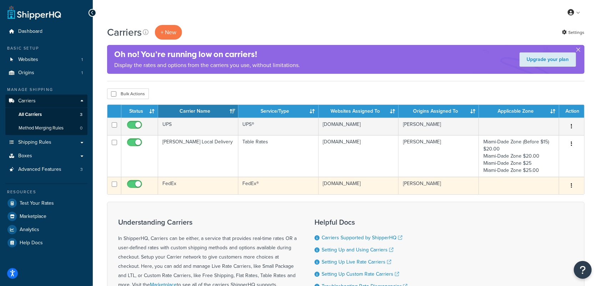
click at [183, 185] on td "FedEx" at bounding box center [198, 186] width 80 height 18
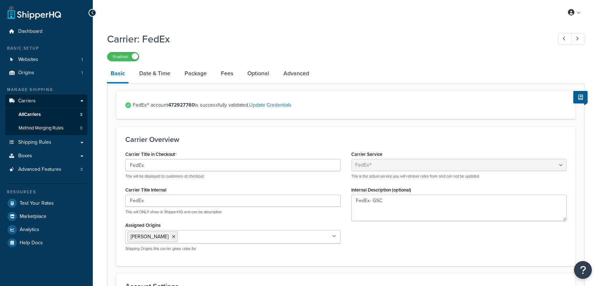
select select "fedEx"
select select "REGULAR_PICKUP"
select select "YOUR_PACKAGING"
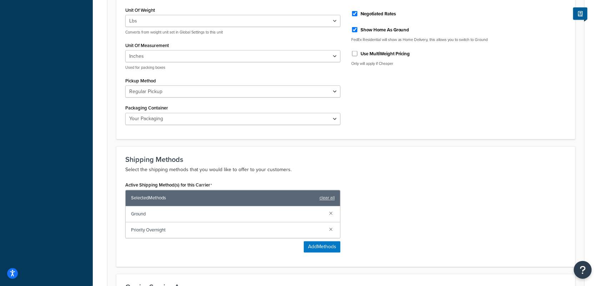
scroll to position [210, 0]
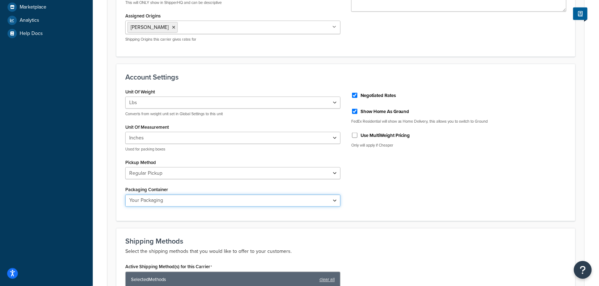
click at [338, 204] on select "FedEx 10kg Box FedEx 25kg Box FedEx Box FedEx Envelope FedEx Pak FedEx Tube You…" at bounding box center [232, 201] width 215 height 12
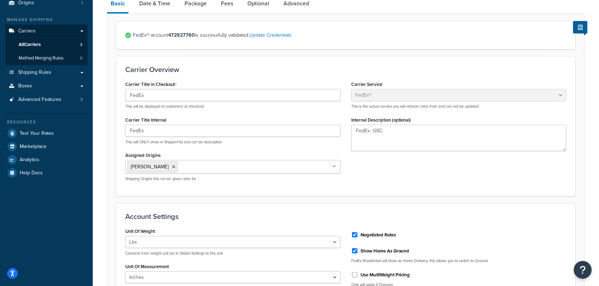
scroll to position [54, 0]
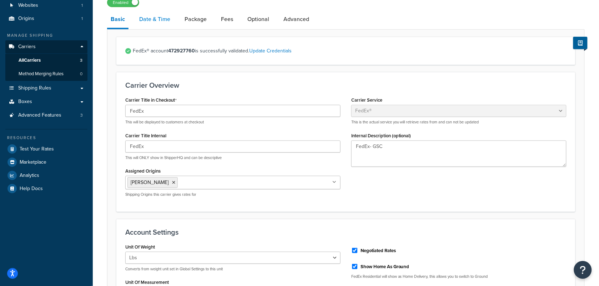
click at [154, 20] on link "Date & Time" at bounding box center [155, 19] width 38 height 17
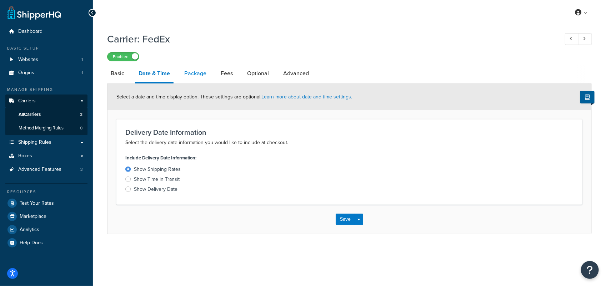
click at [195, 74] on link "Package" at bounding box center [195, 73] width 29 height 17
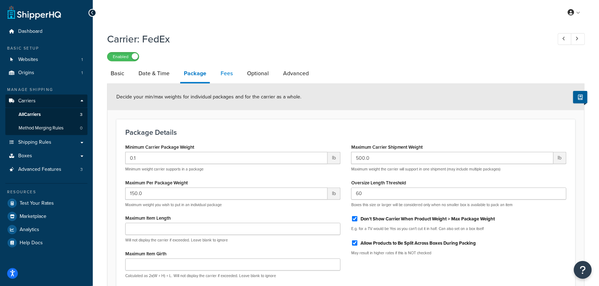
click at [222, 75] on link "Fees" at bounding box center [226, 73] width 19 height 17
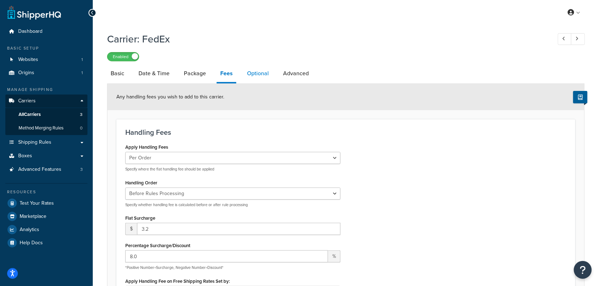
click at [256, 74] on link "Optional" at bounding box center [258, 73] width 29 height 17
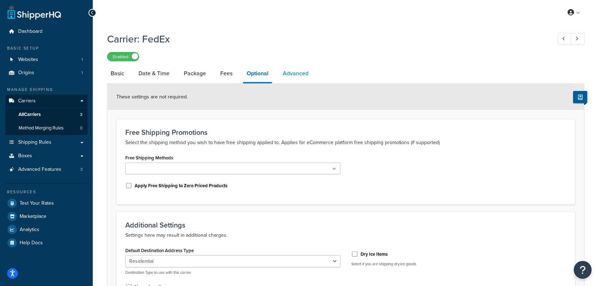
click at [300, 71] on link "Advanced" at bounding box center [295, 73] width 33 height 17
select select "false"
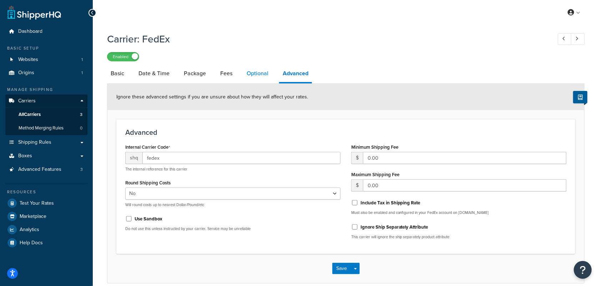
click at [260, 76] on link "Optional" at bounding box center [257, 73] width 29 height 17
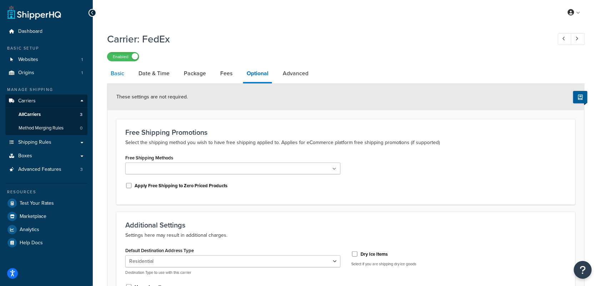
click at [118, 75] on link "Basic" at bounding box center [117, 73] width 21 height 17
select select "fedEx"
select select "REGULAR_PICKUP"
select select "YOUR_PACKAGING"
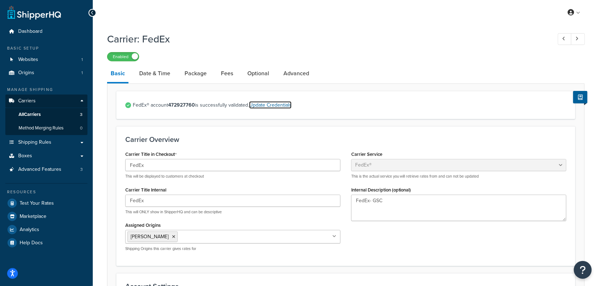
click at [265, 108] on link "Update Credentials" at bounding box center [270, 105] width 43 height 8
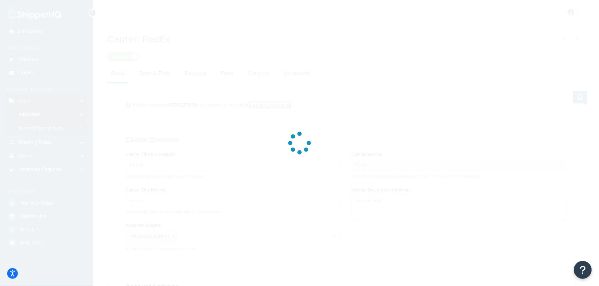
select select "US"
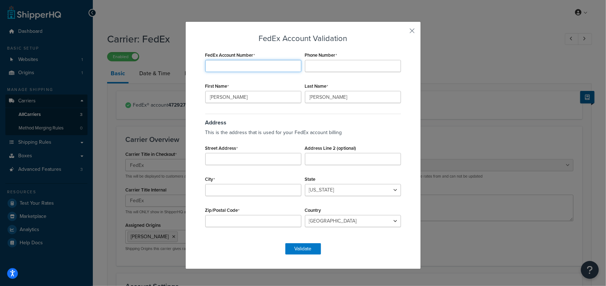
click at [260, 68] on input "FedEx Account Number" at bounding box center [253, 66] width 96 height 12
paste input "472927760"
type input "472927760"
click at [340, 64] on input "Phone Number" at bounding box center [353, 66] width 96 height 12
paste input "8002732722"
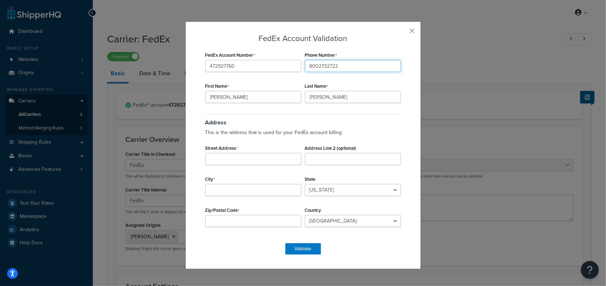
type input "8002732722"
click at [249, 155] on input "Street Address" at bounding box center [253, 159] width 96 height 12
paste input "3615 NW 46TH ST"
type input "3615 NW 46TH ST"
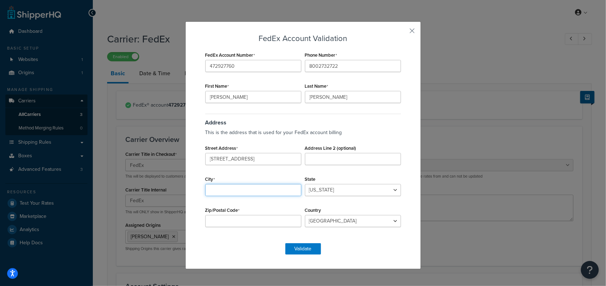
click at [247, 193] on input "City" at bounding box center [253, 190] width 96 height 12
type input "Miami"
click at [351, 164] on input "Address Line 2 (optional)" at bounding box center [353, 159] width 96 height 12
click at [276, 179] on div "City Miami" at bounding box center [254, 185] width 100 height 22
click at [393, 189] on select "Alabama Alaska American Samoa Arizona Arkansas Armed Forces Americas Armed Forc…" at bounding box center [353, 190] width 96 height 12
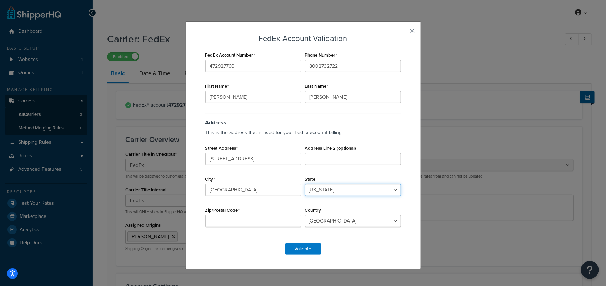
select select "FL"
click at [305, 184] on select "Alabama Alaska American Samoa Arizona Arkansas Armed Forces Americas Armed Forc…" at bounding box center [353, 190] width 96 height 12
click at [230, 223] on input "Zip/Postal Code" at bounding box center [253, 221] width 96 height 12
type input "33142"
click at [374, 175] on div "State Alabama Alaska American Samoa Arizona Arkansas Armed Forces Americas Arme…" at bounding box center [353, 185] width 100 height 22
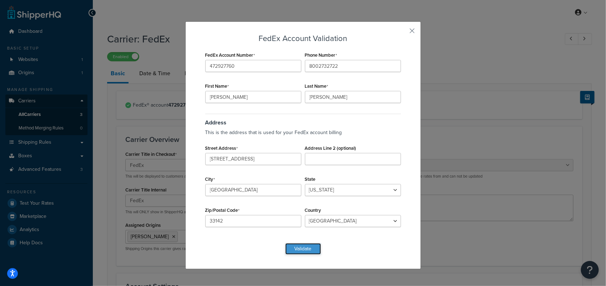
click at [306, 248] on button "Validate" at bounding box center [303, 249] width 36 height 11
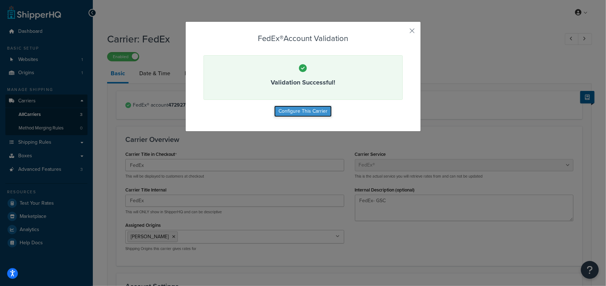
click at [298, 115] on button "Configure This Carrier" at bounding box center [303, 111] width 58 height 11
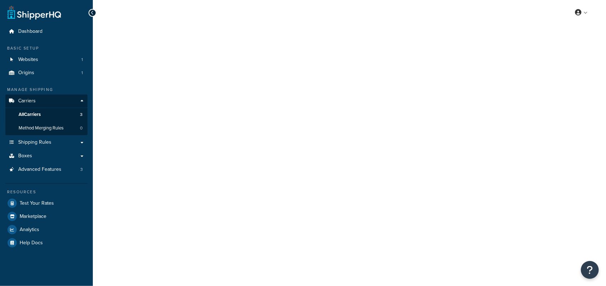
select select "fedEx"
select select "REGULAR_PICKUP"
select select "YOUR_PACKAGING"
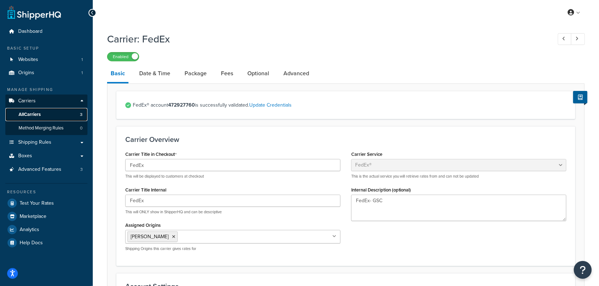
click at [35, 115] on span "All Carriers" at bounding box center [30, 115] width 22 height 6
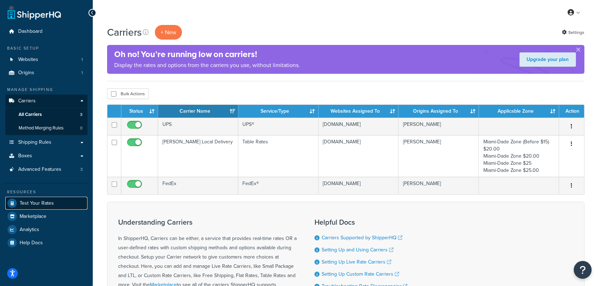
click at [31, 204] on span "Test Your Rates" at bounding box center [37, 204] width 34 height 6
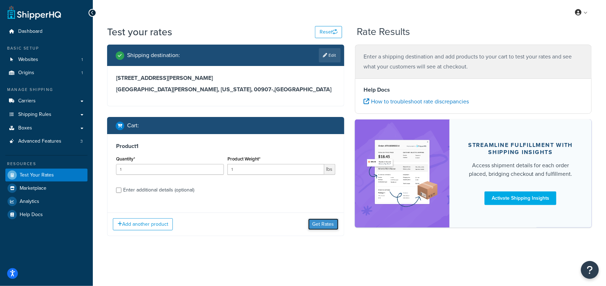
click at [321, 225] on button "Get Rates" at bounding box center [323, 224] width 30 height 11
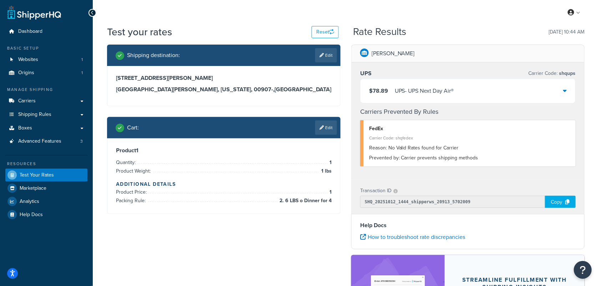
click at [495, 143] on div "Reason: No Valid Rates found for Carrier" at bounding box center [469, 148] width 201 height 10
click at [48, 114] on span "Shipping Rules" at bounding box center [34, 115] width 33 height 6
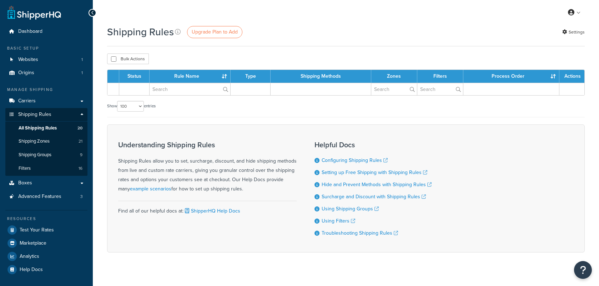
select select "100"
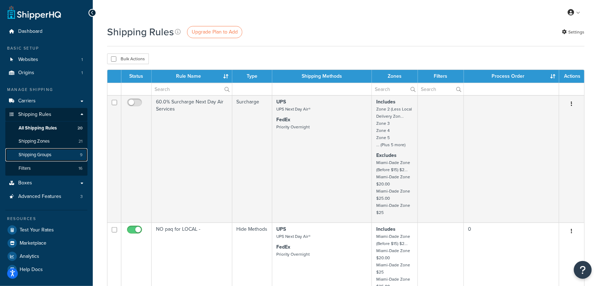
click at [45, 155] on span "Shipping Groups" at bounding box center [35, 155] width 33 height 6
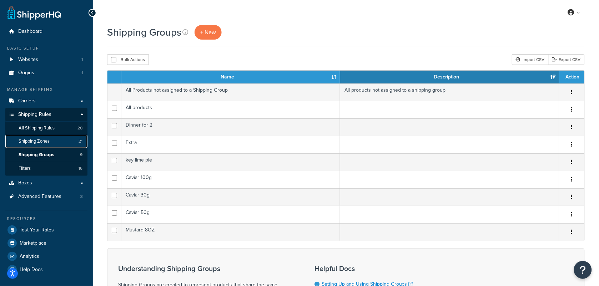
click at [51, 142] on link "Shipping Zones 21" at bounding box center [46, 141] width 82 height 13
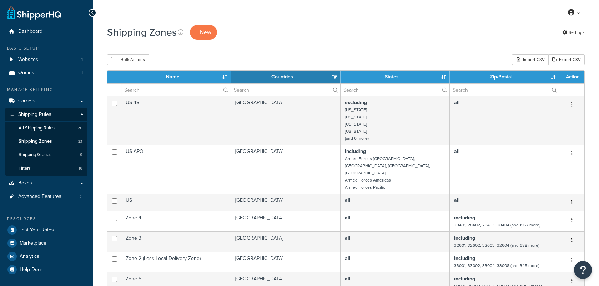
select select "15"
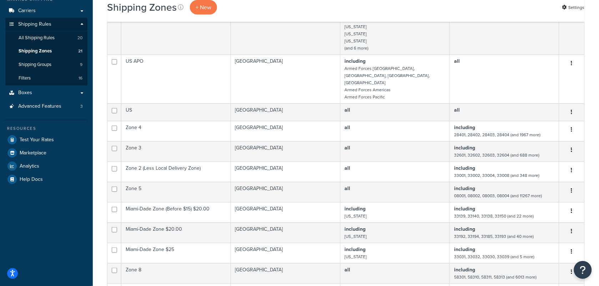
scroll to position [195, 0]
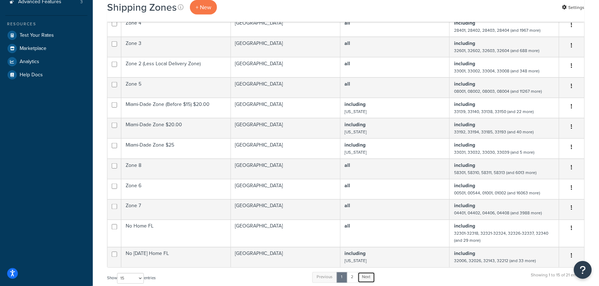
click at [367, 273] on link "Next" at bounding box center [367, 278] width 18 height 11
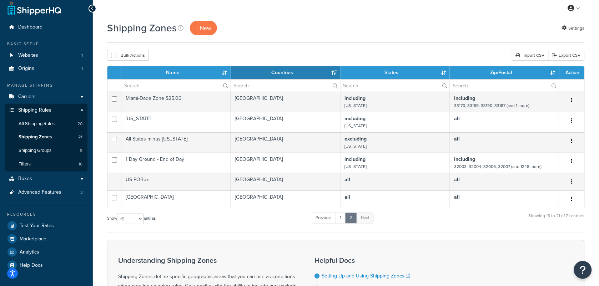
scroll to position [0, 0]
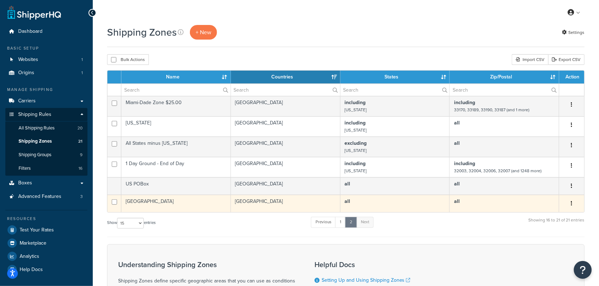
click at [205, 203] on td "Canada" at bounding box center [176, 204] width 110 height 18
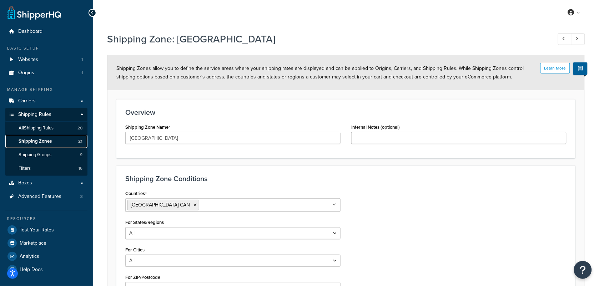
click at [43, 139] on span "Shipping Zones" at bounding box center [35, 142] width 33 height 6
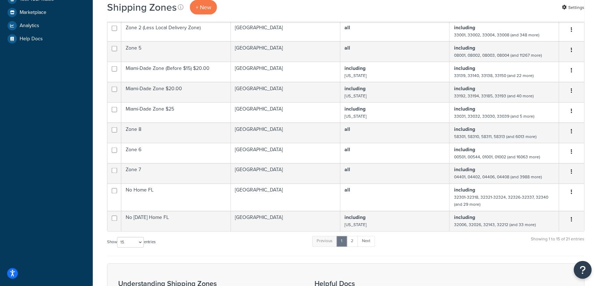
scroll to position [229, 0]
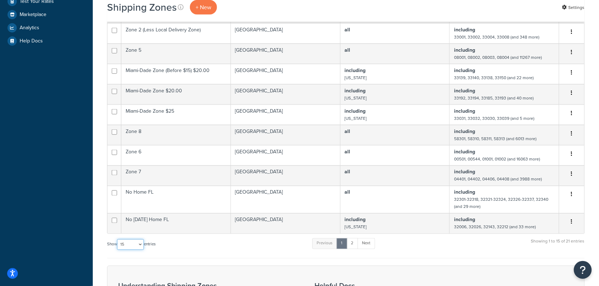
click at [141, 240] on select "10 15 25 50 100" at bounding box center [130, 245] width 27 height 11
select select "50"
click at [118, 250] on select "10 15 25 50 100" at bounding box center [130, 245] width 27 height 11
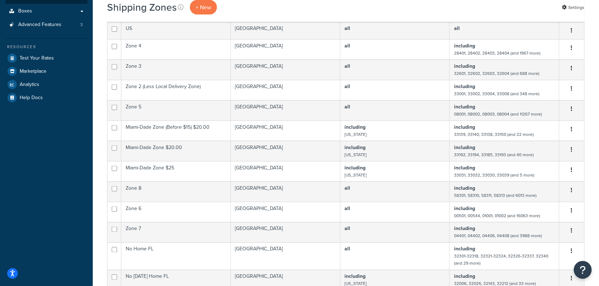
scroll to position [155, 0]
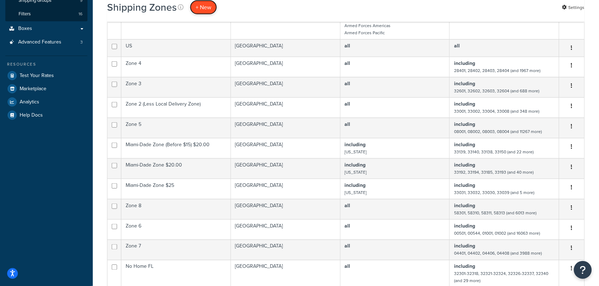
click at [201, 5] on span "+ New" at bounding box center [204, 7] width 16 height 8
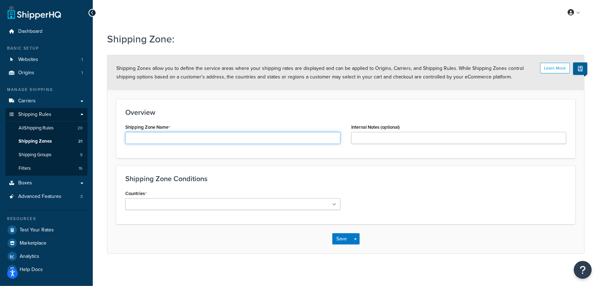
click at [251, 140] on input "Shipping Zone Name" at bounding box center [232, 138] width 215 height 12
type input "[US_STATE]"
click at [171, 204] on input "Countries" at bounding box center [159, 205] width 63 height 8
click at [259, 183] on h3 "Shipping Zone Conditions" at bounding box center [345, 179] width 441 height 8
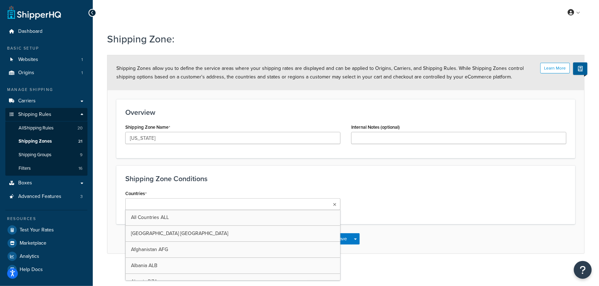
click at [276, 204] on ul at bounding box center [232, 205] width 215 height 12
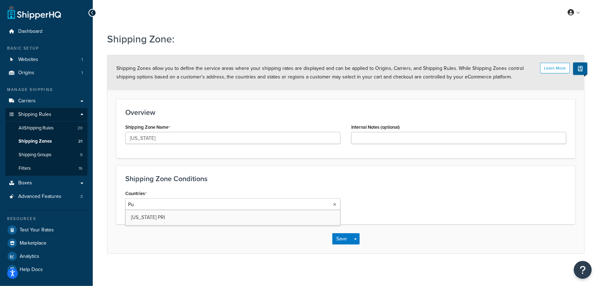
type input "P"
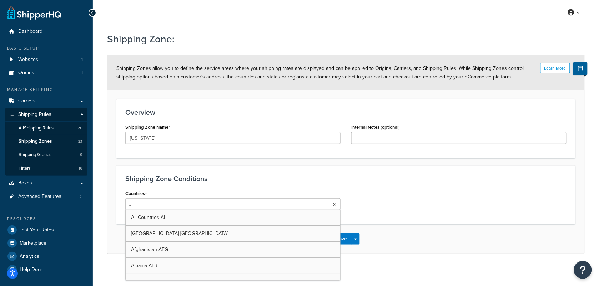
type input "US"
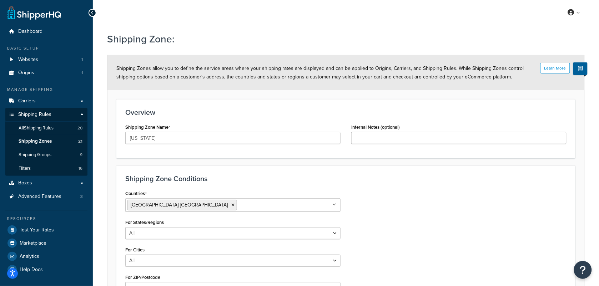
click at [254, 183] on h3 "Shipping Zone Conditions" at bounding box center [345, 179] width 441 height 8
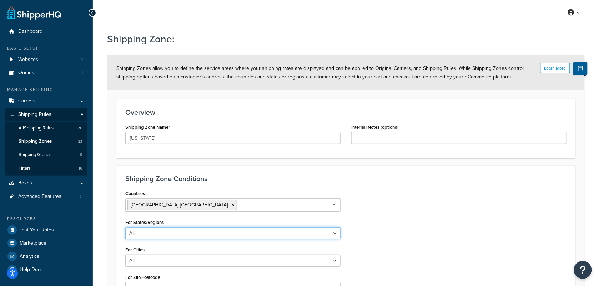
click at [334, 232] on select "All Including Excluding" at bounding box center [232, 234] width 215 height 12
select select "including"
click at [125, 228] on select "All Including Excluding" at bounding box center [232, 234] width 215 height 12
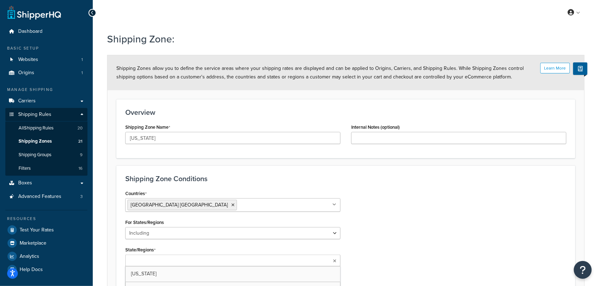
click at [185, 261] on ul at bounding box center [232, 261] width 215 height 12
type input "Puert"
click at [408, 243] on div "Countries [GEOGRAPHIC_DATA] [GEOGRAPHIC_DATA] All Countries ALL [GEOGRAPHIC_DAT…" at bounding box center [346, 259] width 452 height 140
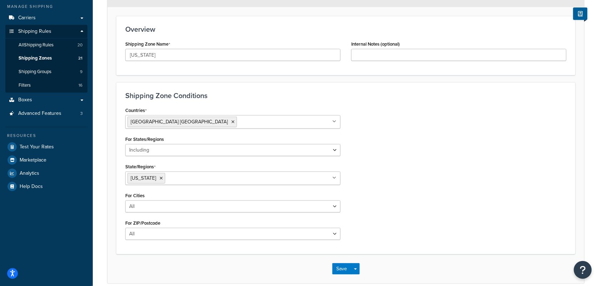
scroll to position [86, 0]
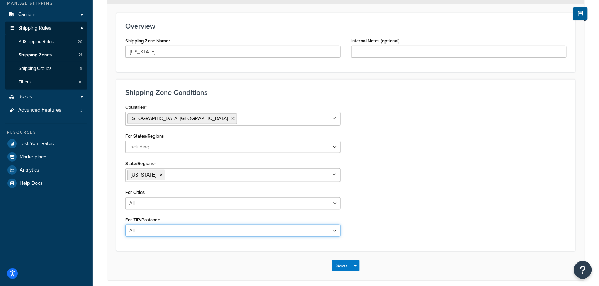
click at [336, 230] on select "All Including Excluding" at bounding box center [232, 231] width 215 height 12
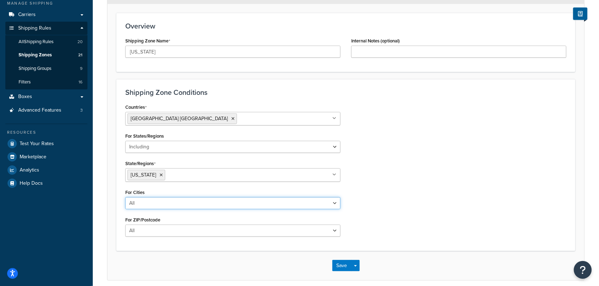
click at [335, 202] on select "All Including Excluding" at bounding box center [232, 204] width 215 height 12
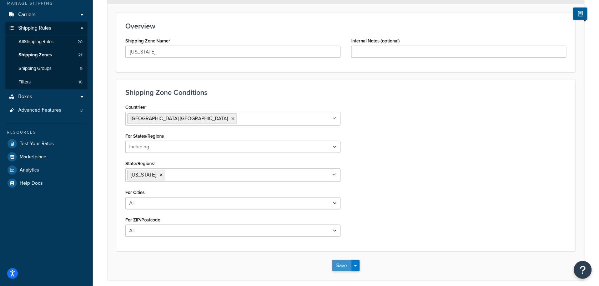
click at [346, 265] on button "Save" at bounding box center [342, 265] width 19 height 11
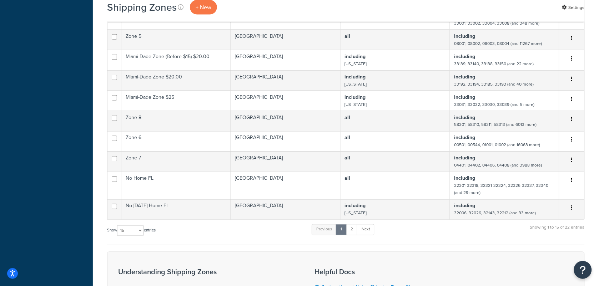
scroll to position [283, 0]
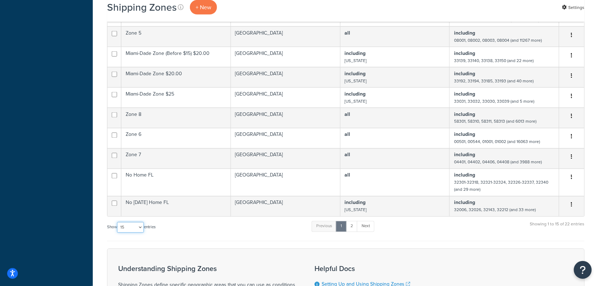
click at [141, 223] on select "10 15 25 50 100" at bounding box center [130, 228] width 27 height 11
select select "100"
click at [118, 233] on select "10 15 25 50 100" at bounding box center [130, 228] width 27 height 11
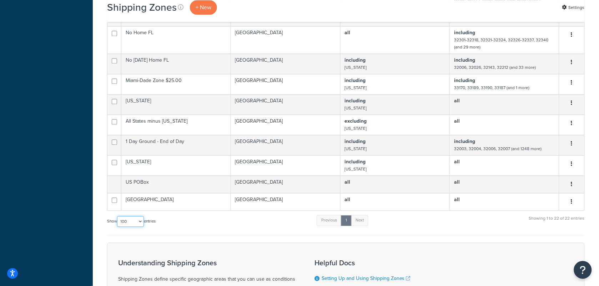
scroll to position [424, 0]
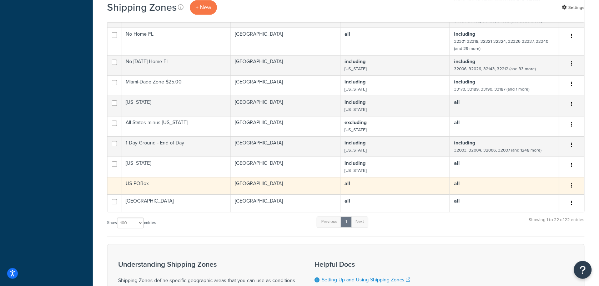
click at [575, 180] on button "button" at bounding box center [572, 185] width 10 height 11
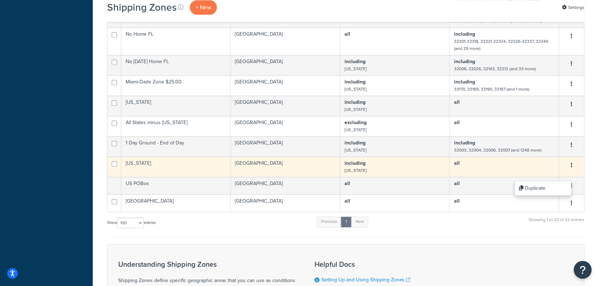
click at [169, 160] on td "Puerto Rico" at bounding box center [176, 167] width 110 height 20
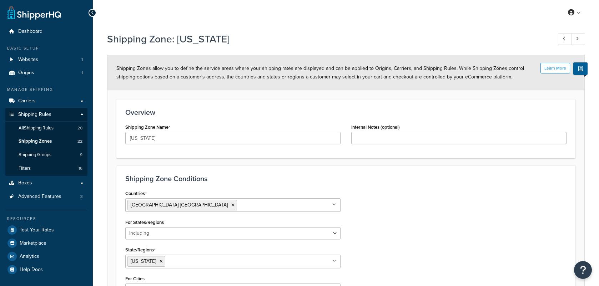
select select "including"
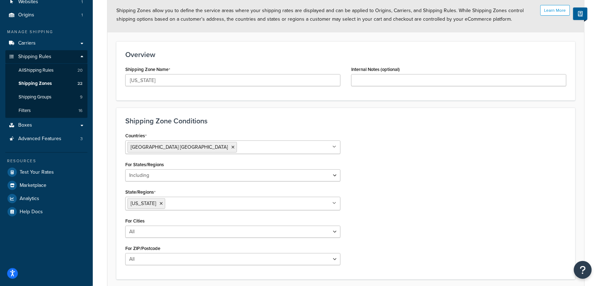
scroll to position [60, 0]
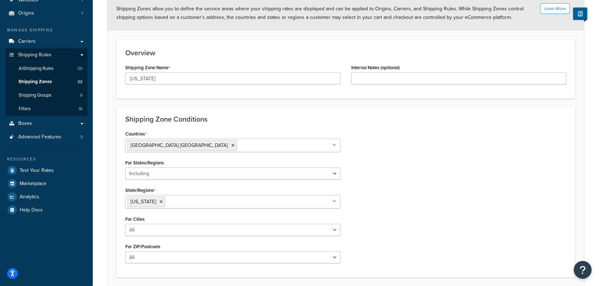
click at [469, 178] on div "Countries United States USA All Countries ALL Afghanistan AFG Albania ALB Alger…" at bounding box center [346, 199] width 452 height 140
click at [37, 170] on span "Test Your Rates" at bounding box center [37, 171] width 34 height 6
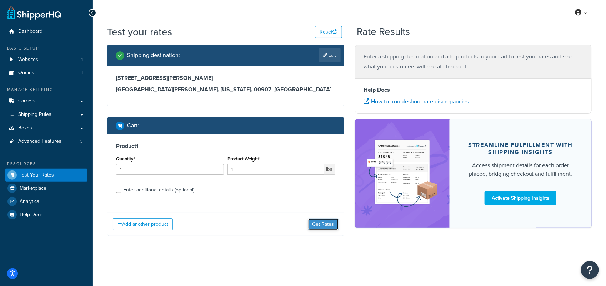
click at [335, 227] on button "Get Rates" at bounding box center [323, 224] width 30 height 11
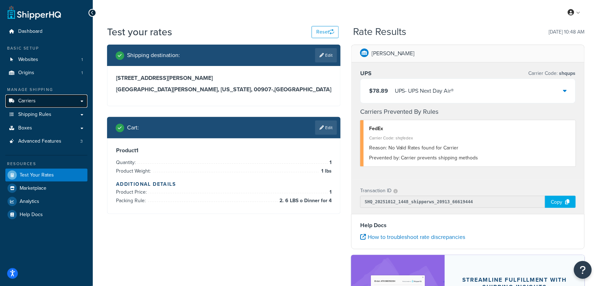
click at [70, 104] on link "Carriers" at bounding box center [46, 101] width 82 height 13
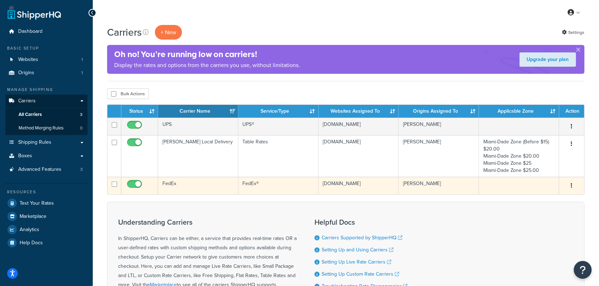
click at [217, 186] on td "FedEx" at bounding box center [198, 186] width 80 height 18
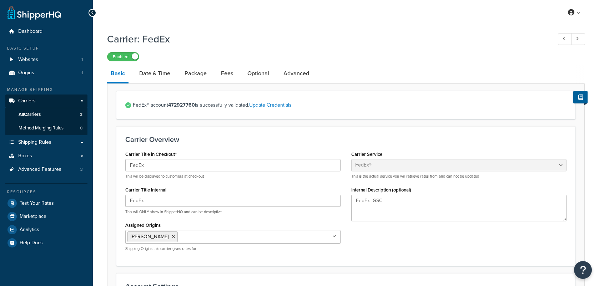
select select "fedEx"
select select "REGULAR_PICKUP"
select select "YOUR_PACKAGING"
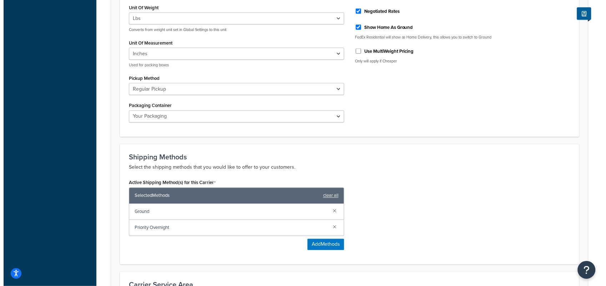
scroll to position [304, 0]
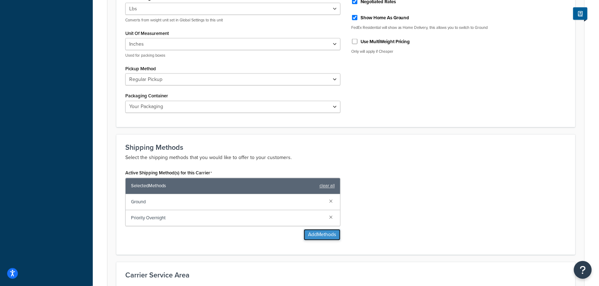
click at [324, 238] on button "Add Methods" at bounding box center [322, 235] width 37 height 11
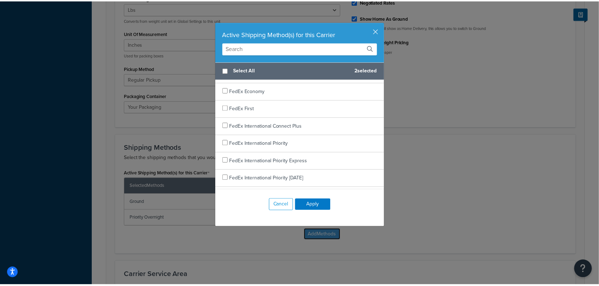
scroll to position [172, 0]
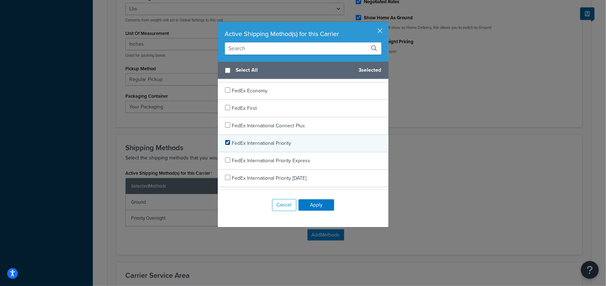
click at [225, 144] on input "checkbox" at bounding box center [227, 142] width 5 height 5
checkbox input "true"
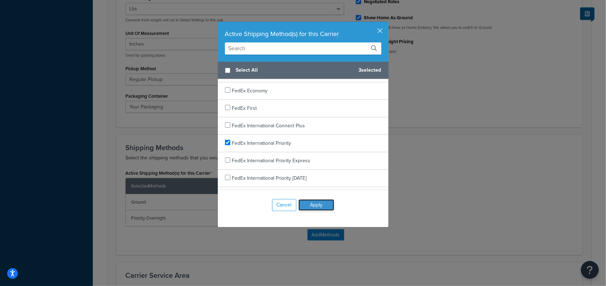
click at [315, 205] on button "Apply" at bounding box center [317, 205] width 36 height 11
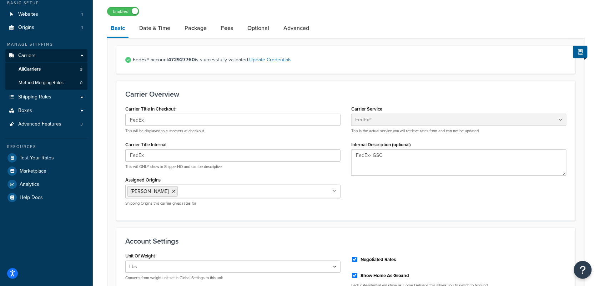
scroll to position [30, 0]
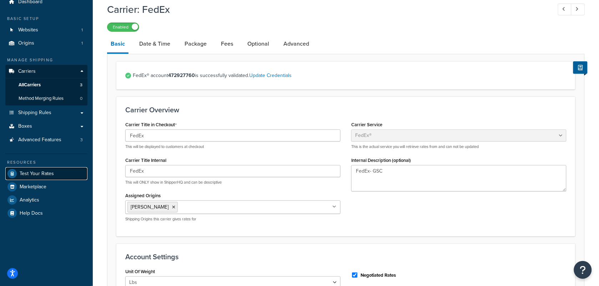
click at [35, 176] on span "Test Your Rates" at bounding box center [37, 174] width 34 height 6
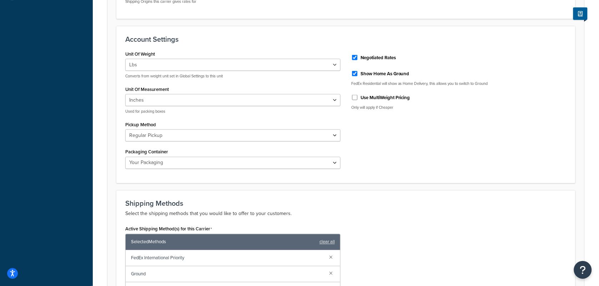
scroll to position [436, 0]
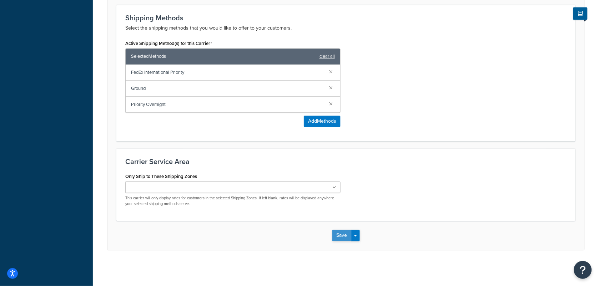
click at [345, 236] on button "Save" at bounding box center [342, 235] width 19 height 11
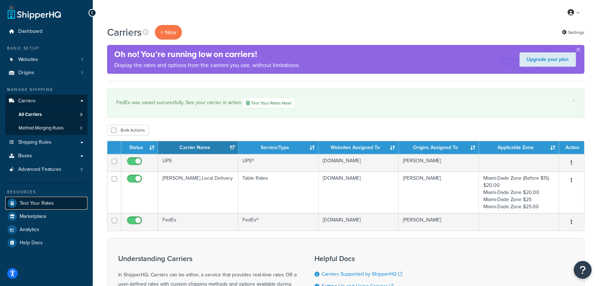
click at [43, 205] on span "Test Your Rates" at bounding box center [37, 204] width 34 height 6
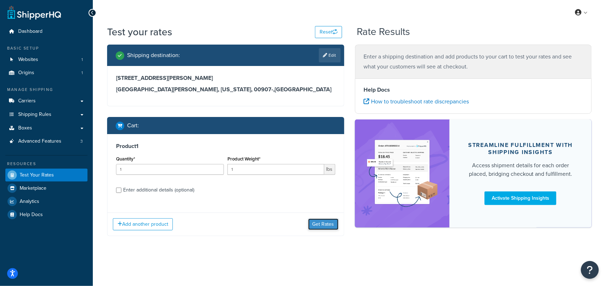
click at [323, 225] on button "Get Rates" at bounding box center [323, 224] width 30 height 11
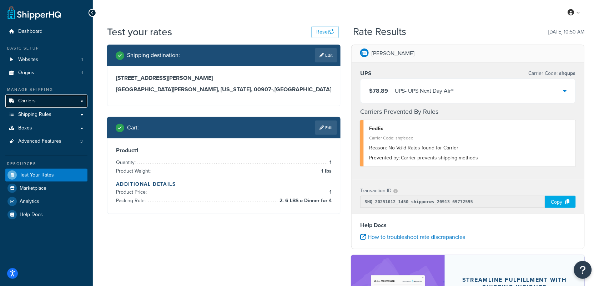
click at [40, 101] on link "Carriers" at bounding box center [46, 101] width 82 height 13
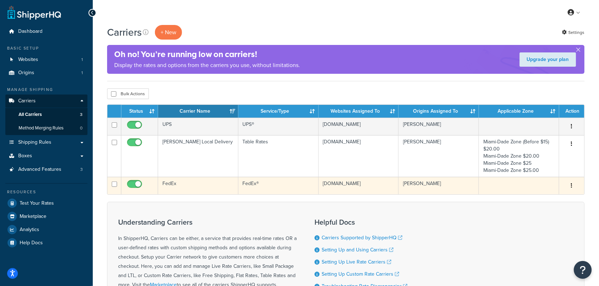
click at [199, 188] on td "FedEx" at bounding box center [198, 186] width 80 height 18
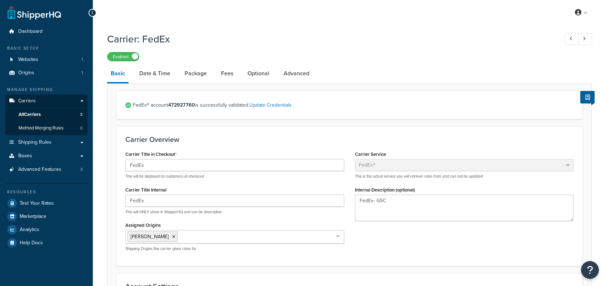
select select "fedEx"
select select "REGULAR_PICKUP"
select select "YOUR_PACKAGING"
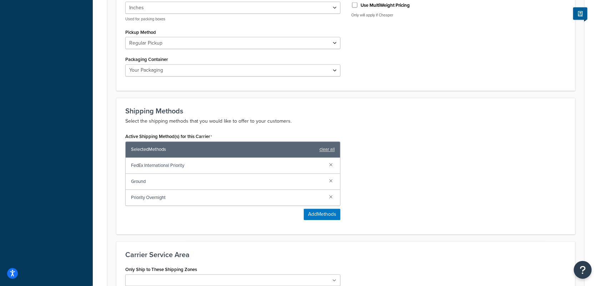
scroll to position [344, 0]
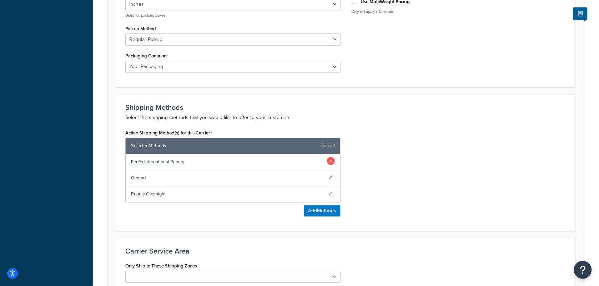
click at [331, 161] on link at bounding box center [331, 162] width 8 height 8
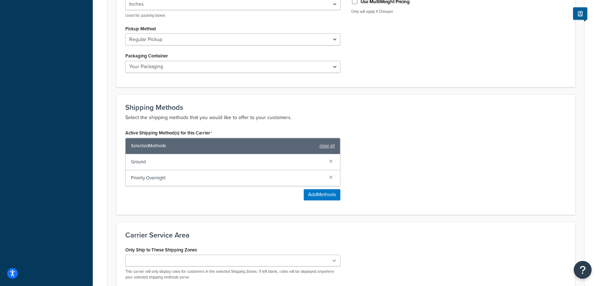
scroll to position [420, 0]
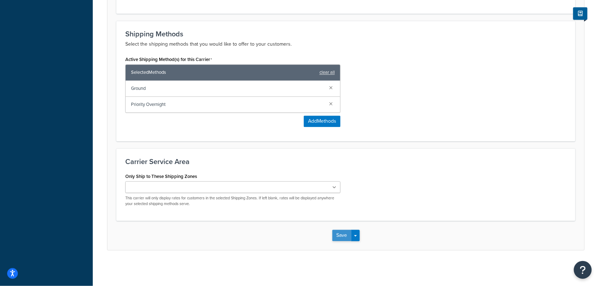
click at [340, 233] on button "Save" at bounding box center [342, 235] width 19 height 11
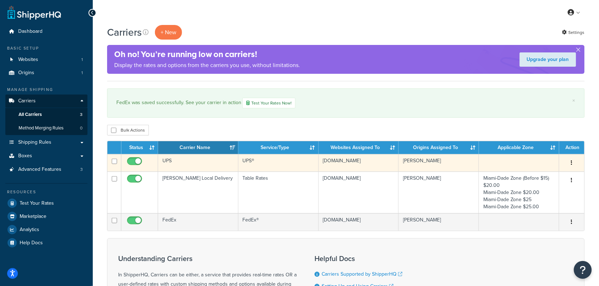
click at [204, 164] on td "UPS" at bounding box center [198, 163] width 80 height 18
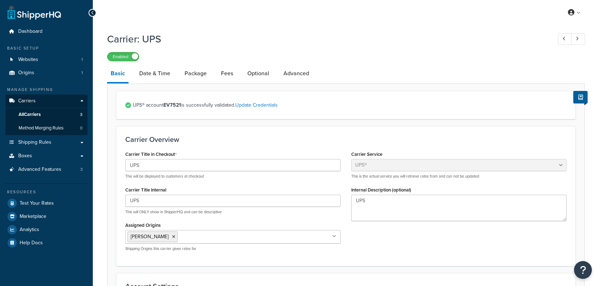
select select "ups"
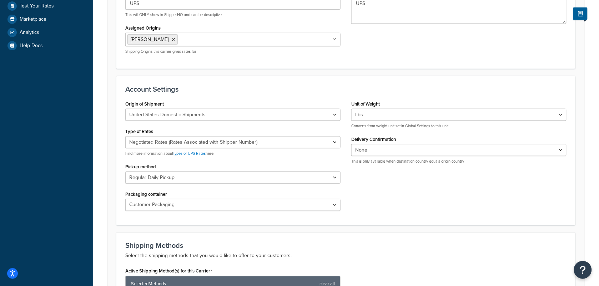
scroll to position [192, 0]
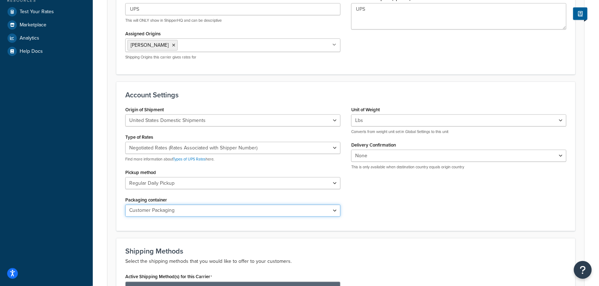
click at [334, 212] on select "Customer Packaging UPS Letter Envelope Customer Supplied Package UPS Tube UPS P…" at bounding box center [232, 211] width 215 height 12
click at [406, 211] on div "Origin of Shipment United States Domestic Shipments Shipments Originating in Un…" at bounding box center [346, 164] width 452 height 118
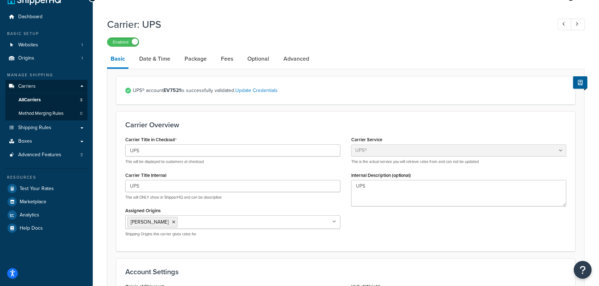
scroll to position [0, 0]
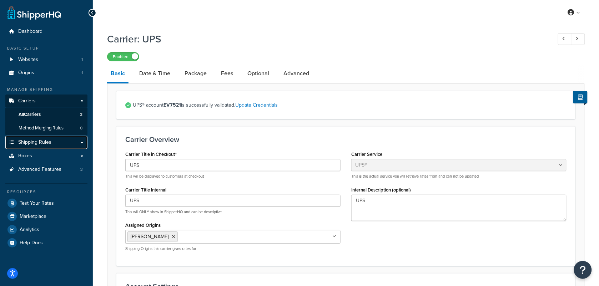
click at [36, 140] on span "Shipping Rules" at bounding box center [34, 143] width 33 height 6
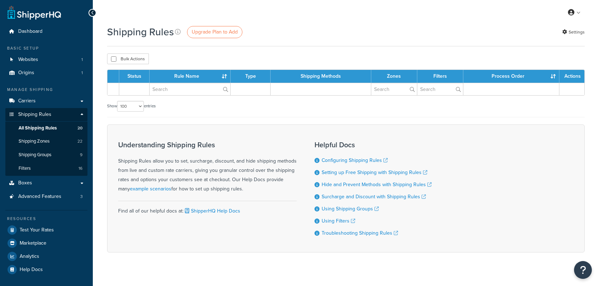
select select "100"
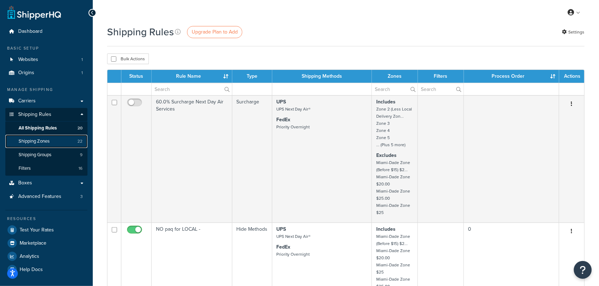
click at [39, 139] on span "Shipping Zones" at bounding box center [34, 142] width 31 height 6
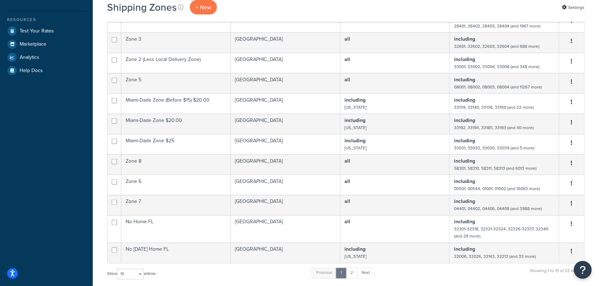
scroll to position [200, 0]
click at [143, 268] on select "10 15 25 50 100" at bounding box center [130, 273] width 27 height 11
select select "100"
click at [118, 279] on select "10 15 25 50 100" at bounding box center [130, 273] width 27 height 11
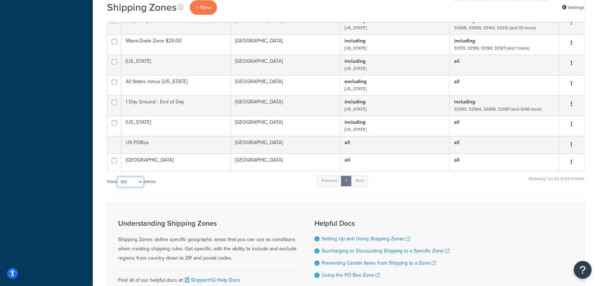
scroll to position [414, 0]
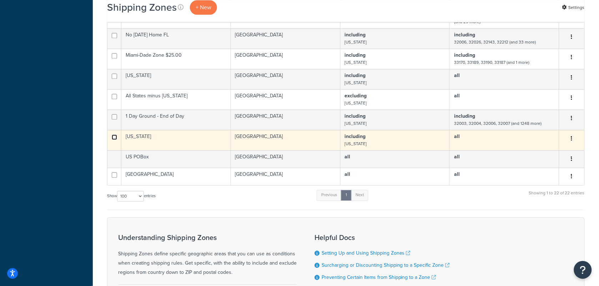
click at [114, 135] on input "checkbox" at bounding box center [114, 137] width 5 height 5
checkbox input "true"
click at [570, 133] on button "button" at bounding box center [572, 138] width 10 height 11
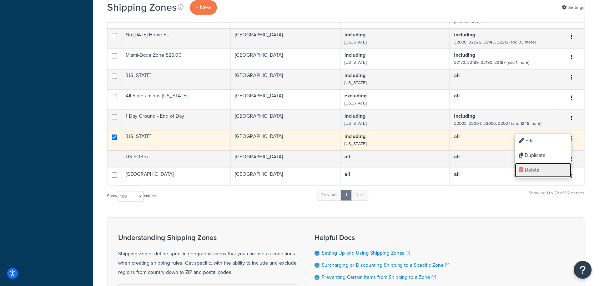
click at [538, 168] on link "Delete" at bounding box center [543, 170] width 56 height 15
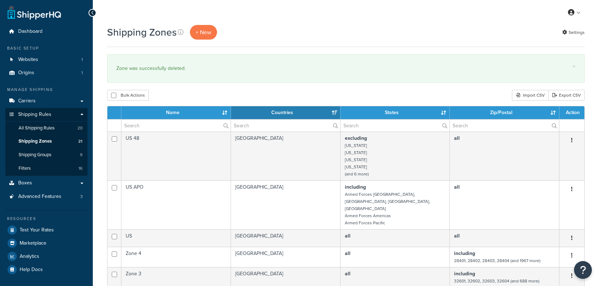
select select "15"
